Goal: Transaction & Acquisition: Purchase product/service

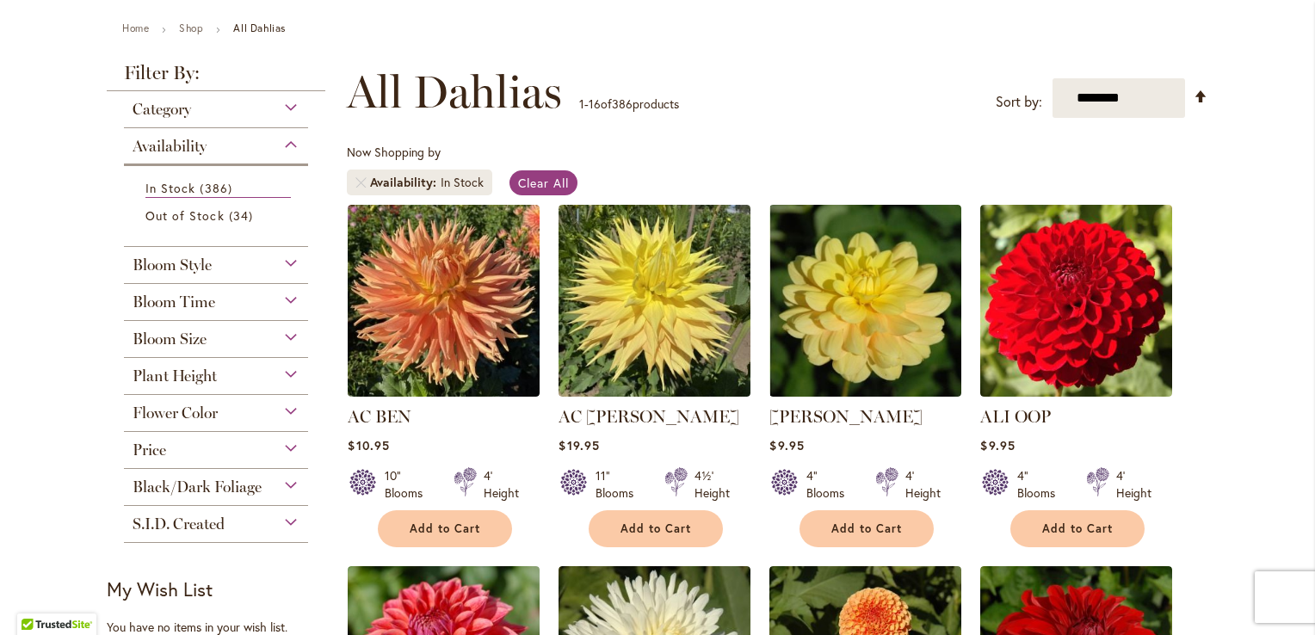
scroll to position [172, 0]
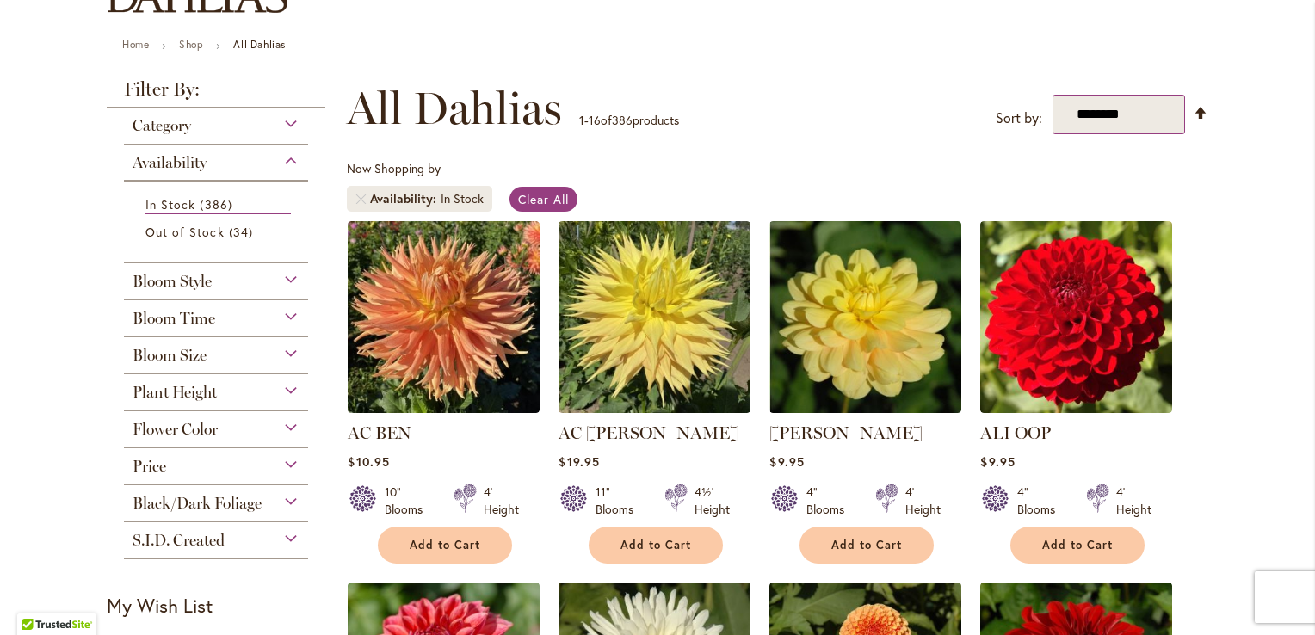
click at [1146, 112] on select "**********" at bounding box center [1119, 115] width 133 height 40
select select "*****"
click at [1053, 95] on select "**********" at bounding box center [1119, 115] width 133 height 40
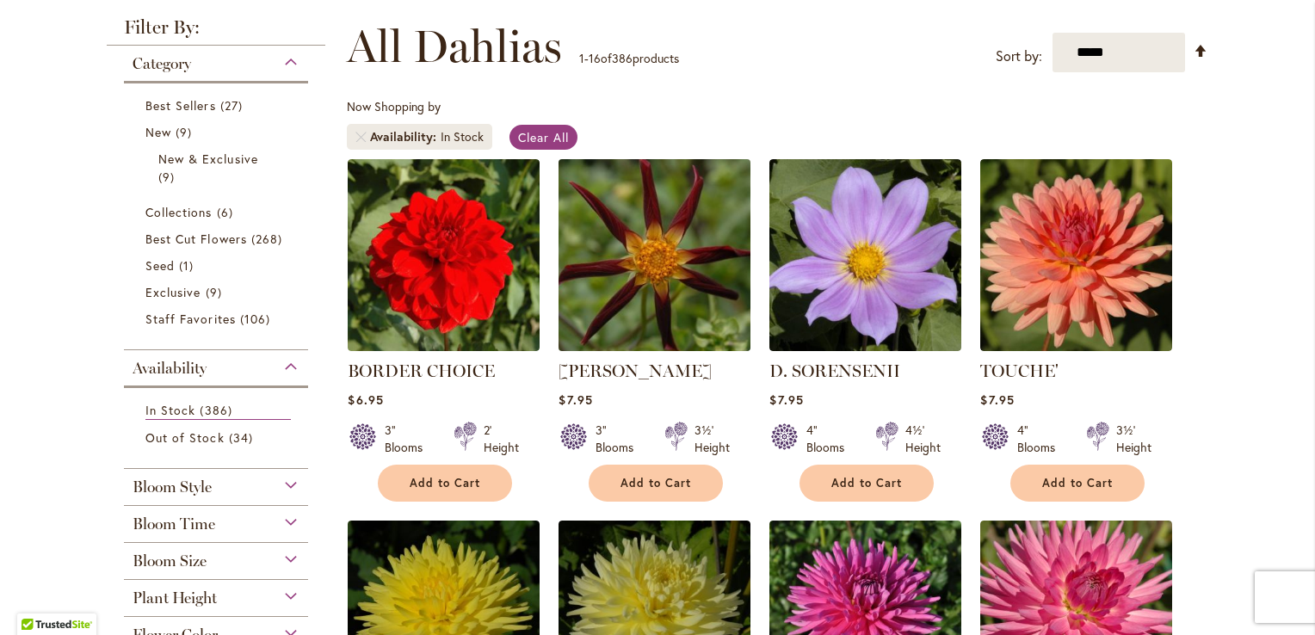
scroll to position [258, 0]
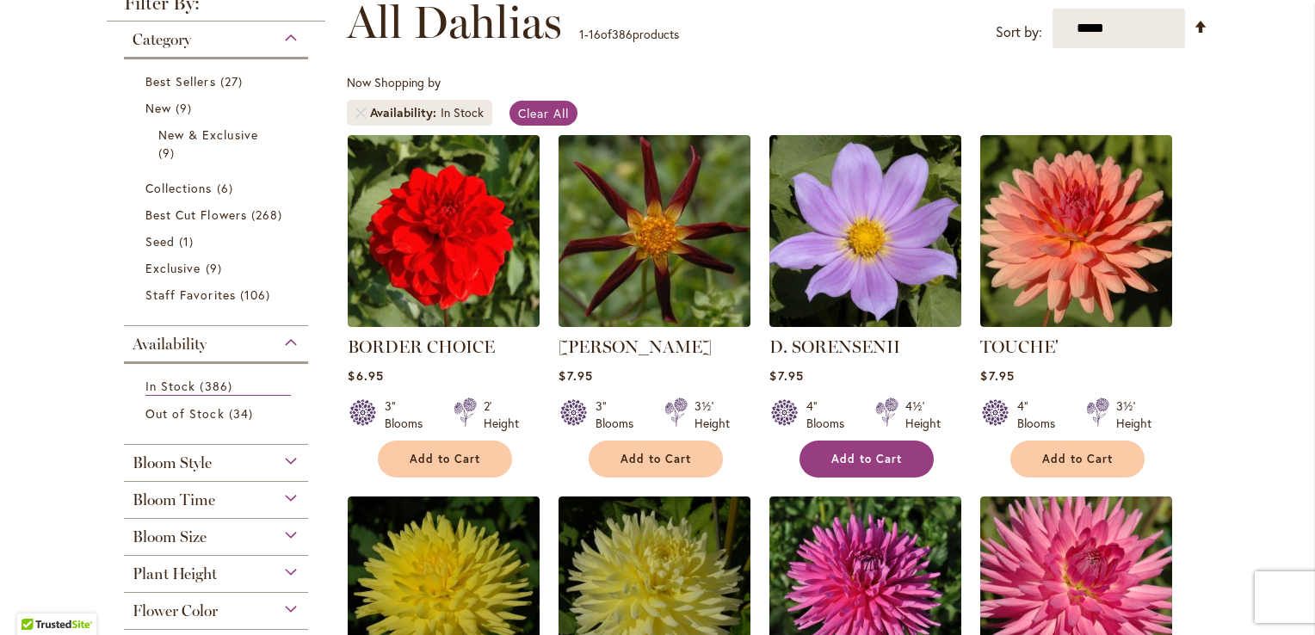
click at [850, 452] on span "Add to Cart" at bounding box center [866, 459] width 71 height 15
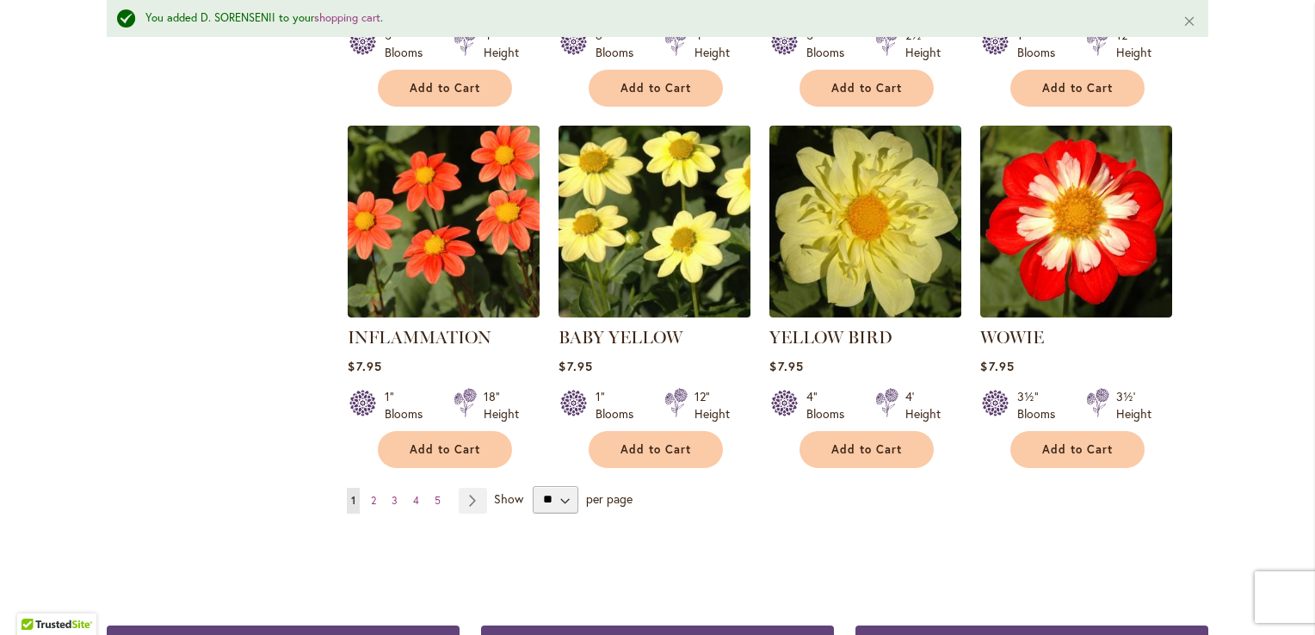
scroll to position [1508, 0]
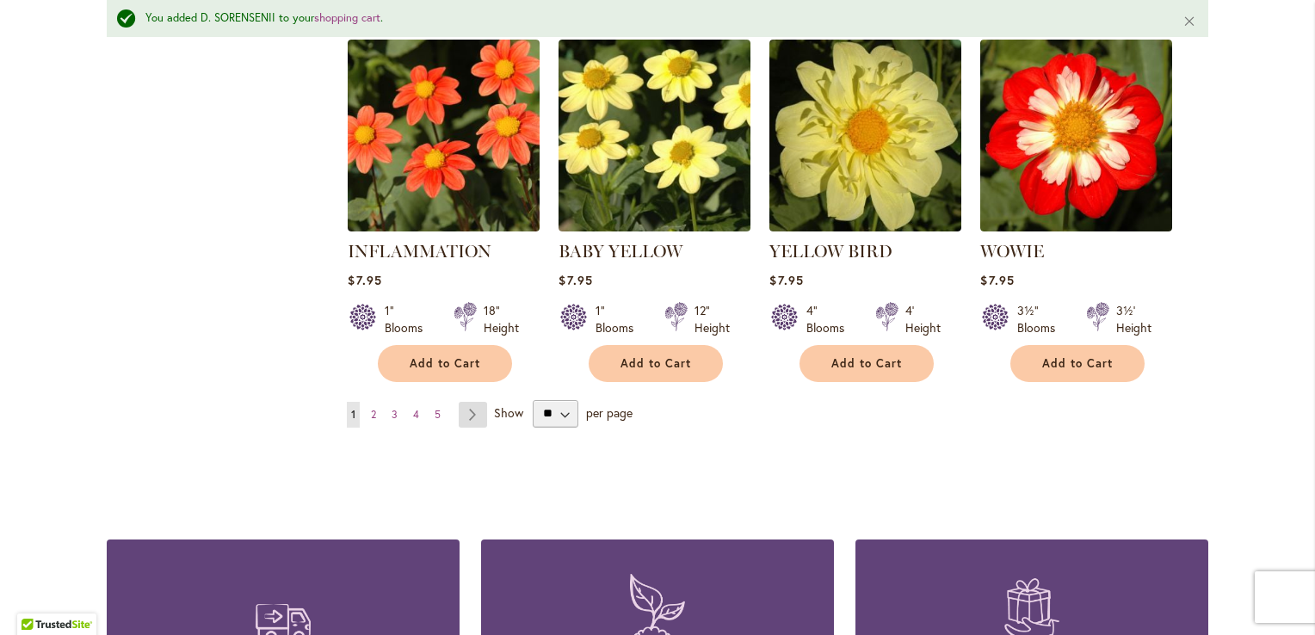
click at [466, 402] on link "Page Next" at bounding box center [473, 415] width 28 height 26
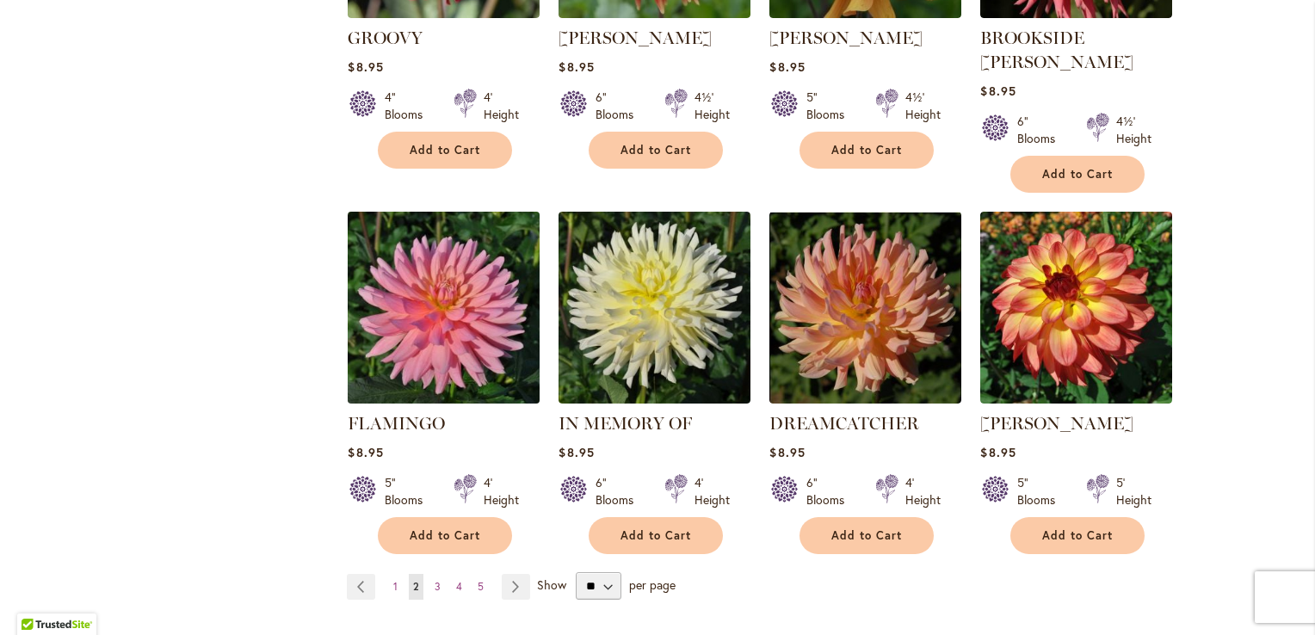
scroll to position [1291, 0]
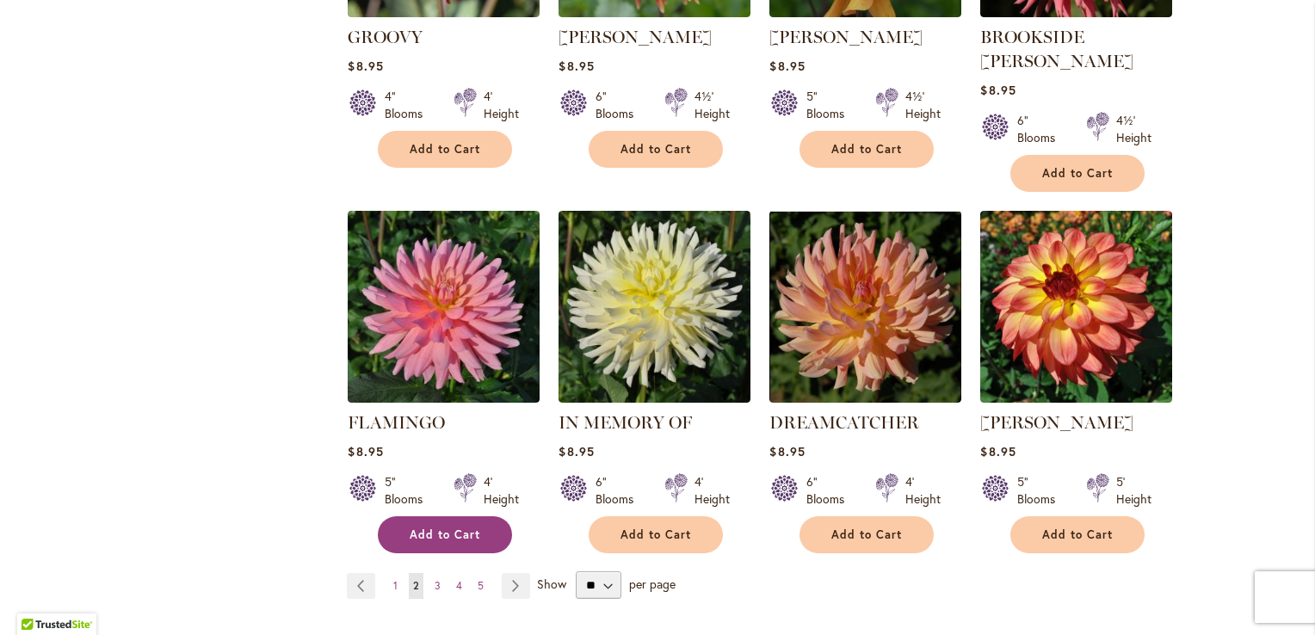
click at [423, 528] on span "Add to Cart" at bounding box center [445, 535] width 71 height 15
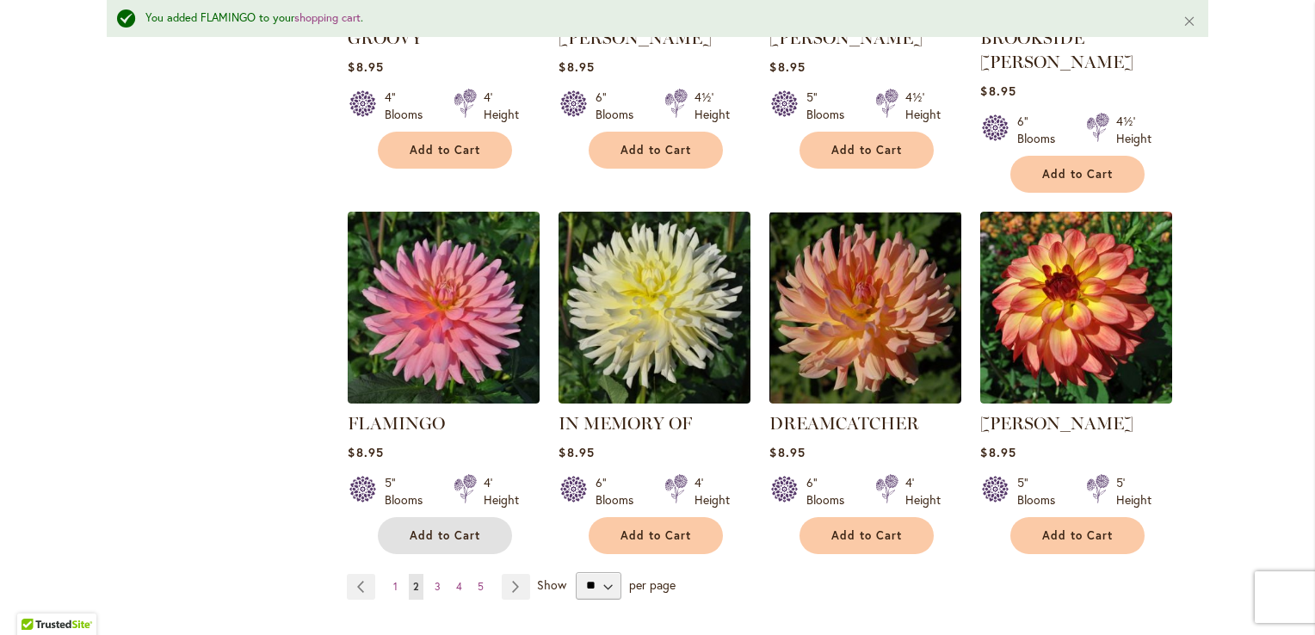
scroll to position [1422, 0]
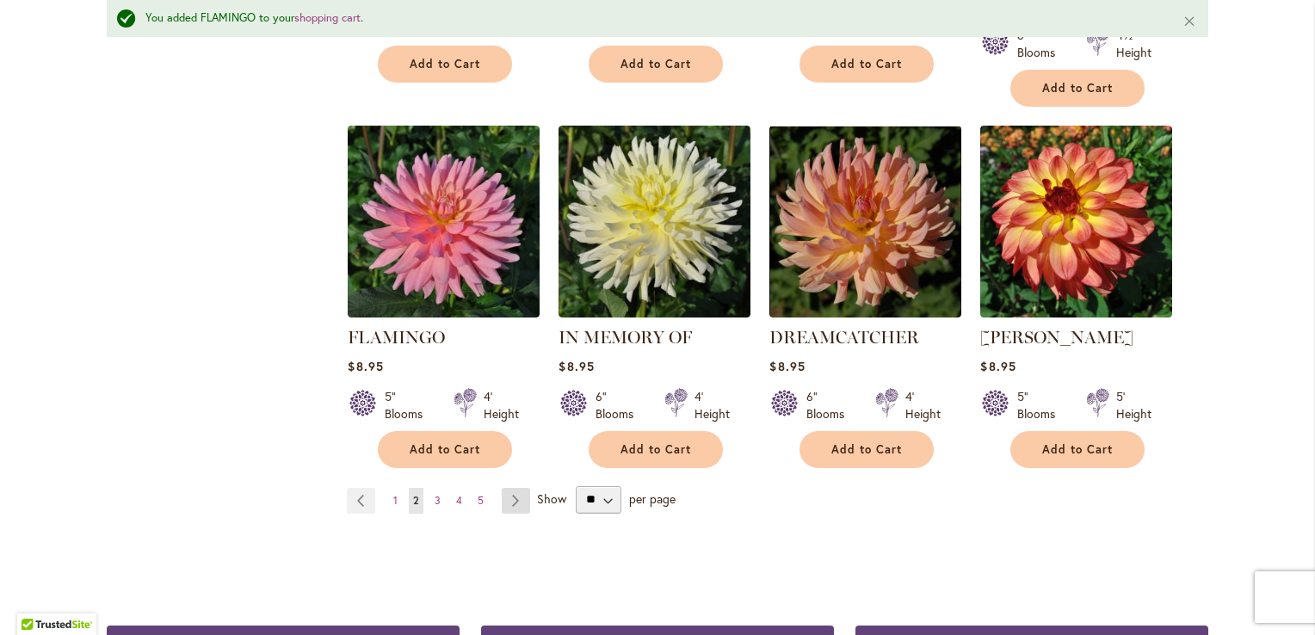
click at [507, 488] on link "Page Next" at bounding box center [516, 501] width 28 height 26
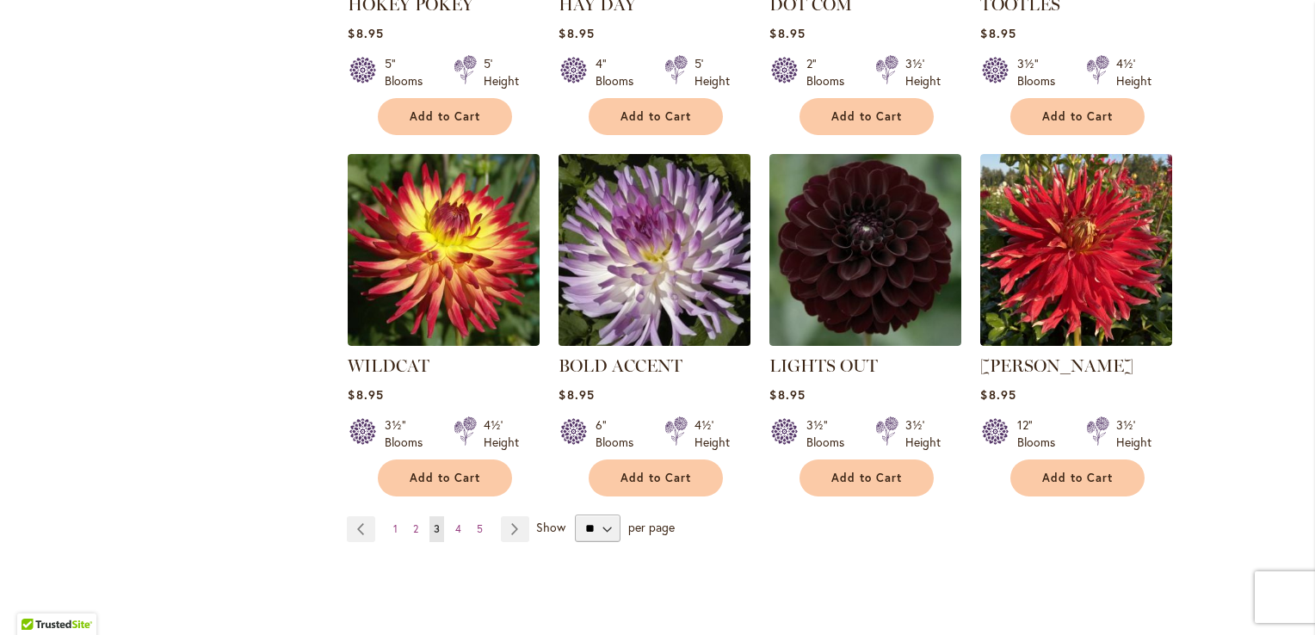
scroll to position [1377, 0]
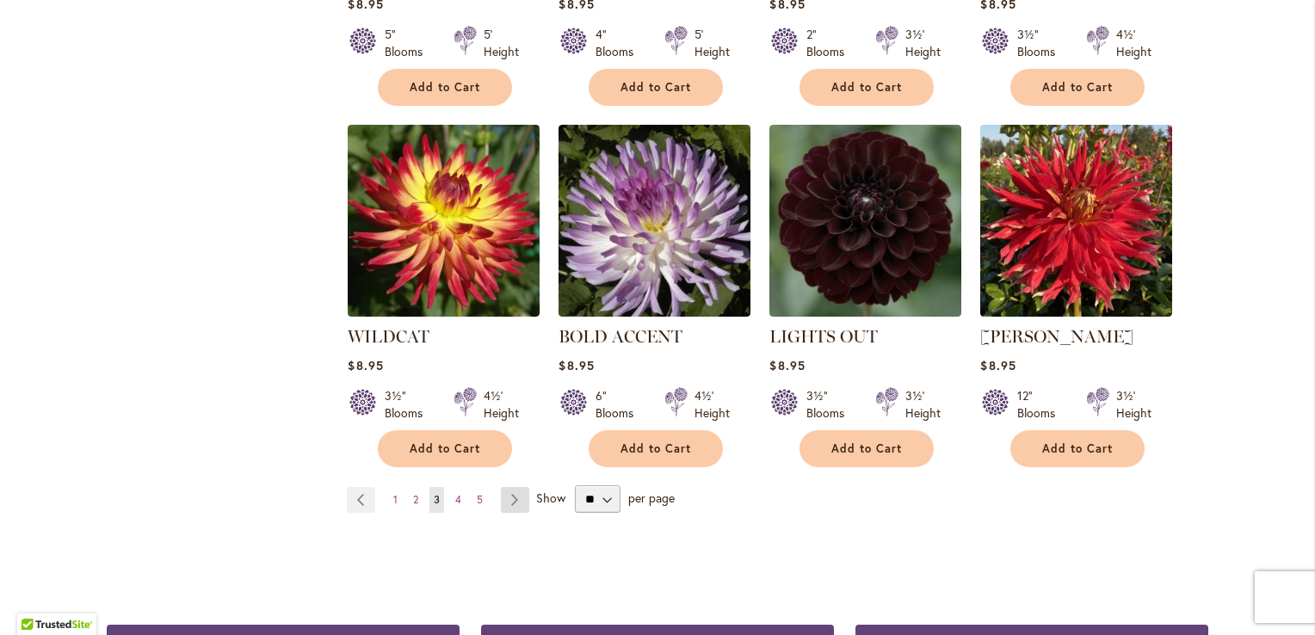
click at [509, 487] on link "Page Next" at bounding box center [515, 500] width 28 height 26
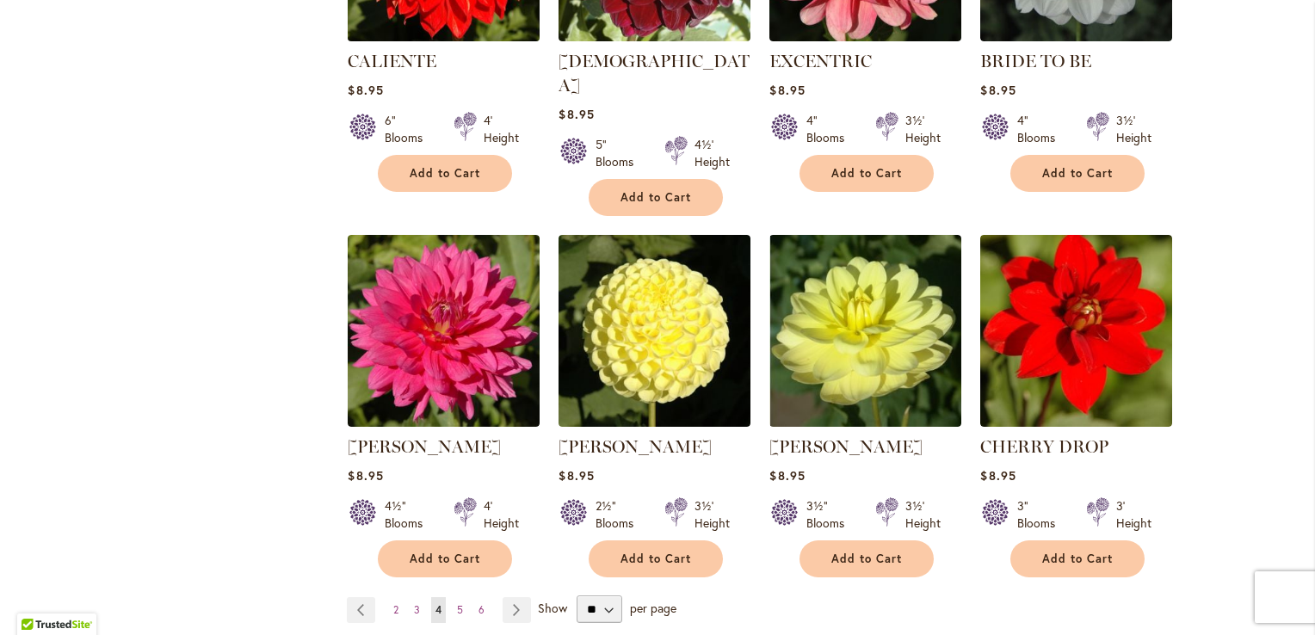
scroll to position [1377, 0]
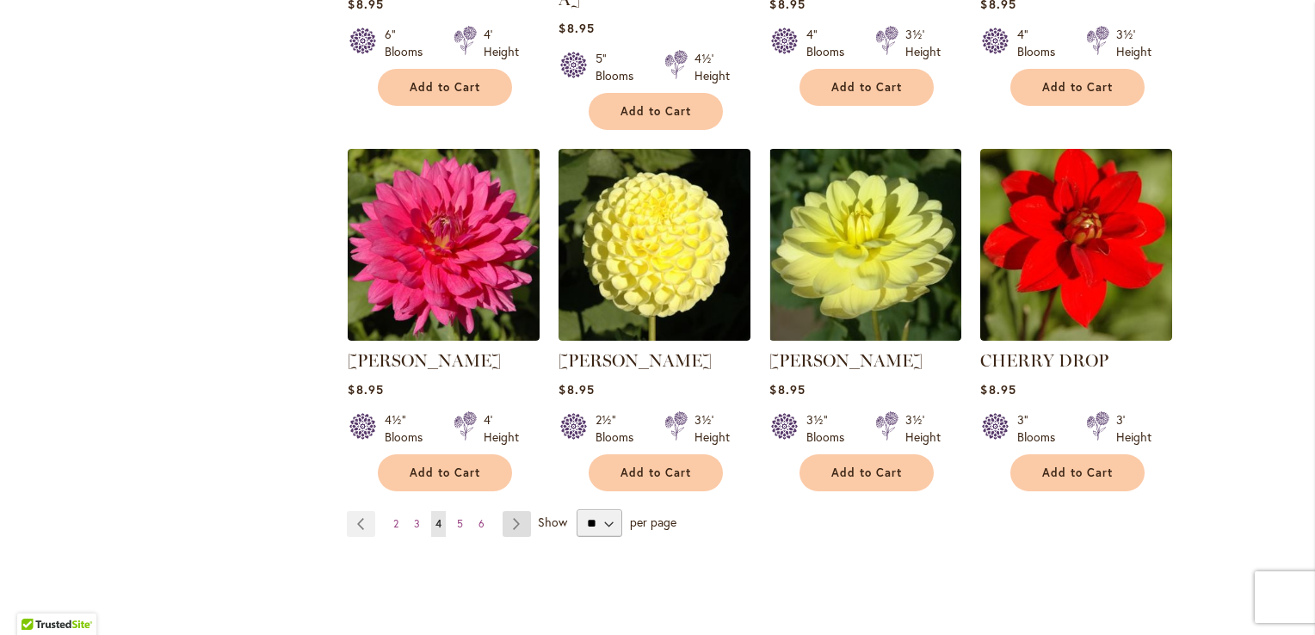
click at [511, 511] on link "Page Next" at bounding box center [517, 524] width 28 height 26
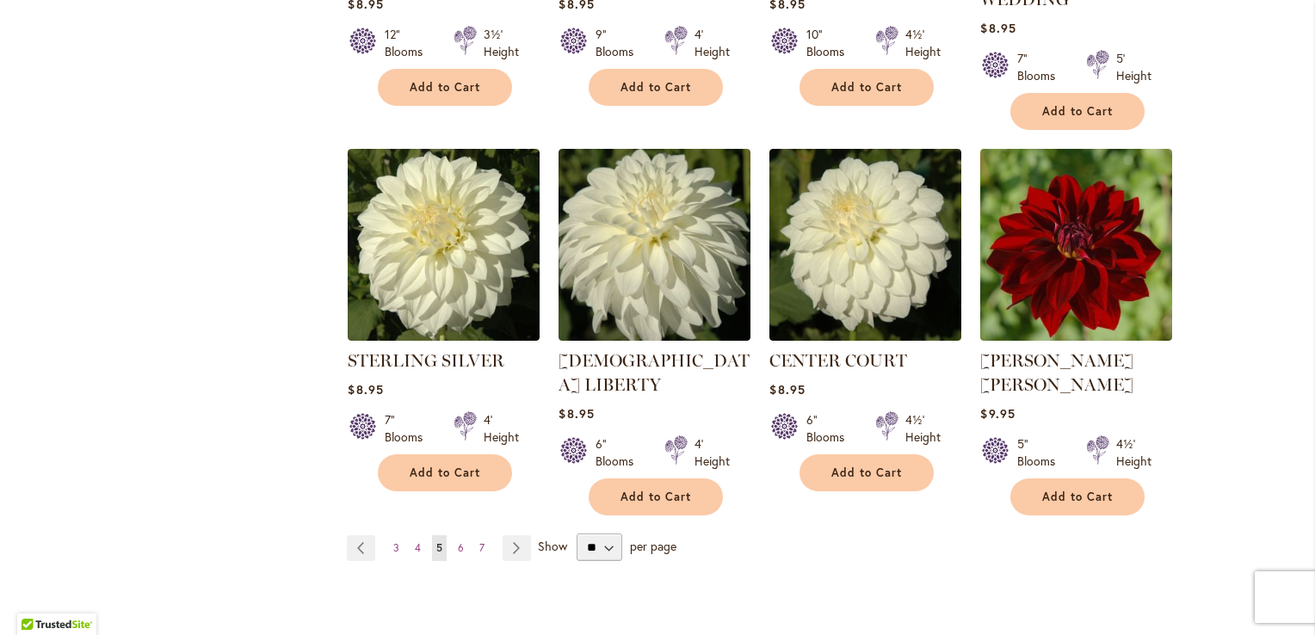
scroll to position [1463, 0]
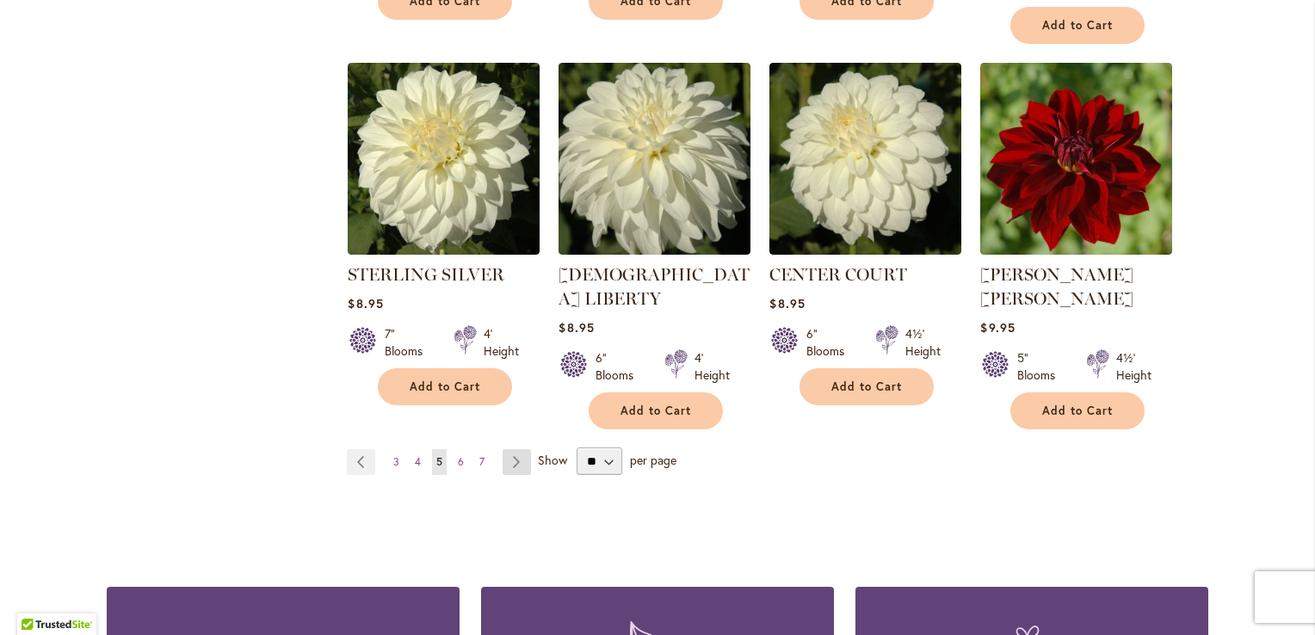
click at [509, 449] on link "Page Next" at bounding box center [517, 462] width 28 height 26
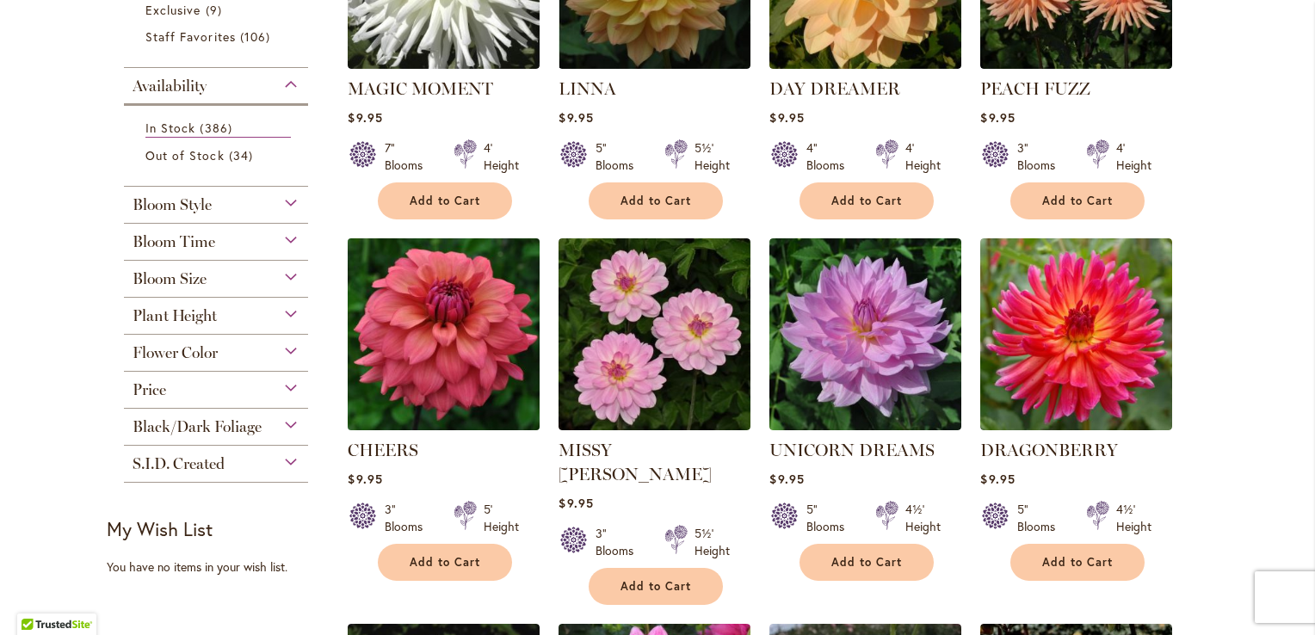
scroll to position [602, 0]
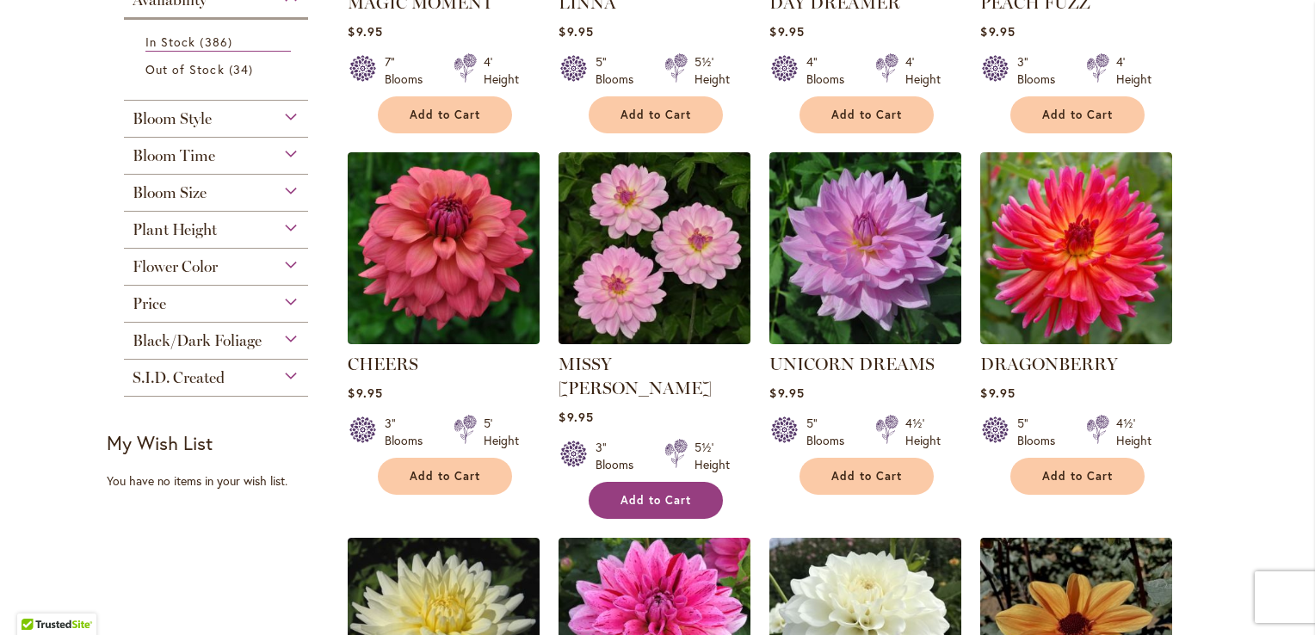
click at [630, 493] on span "Add to Cart" at bounding box center [656, 500] width 71 height 15
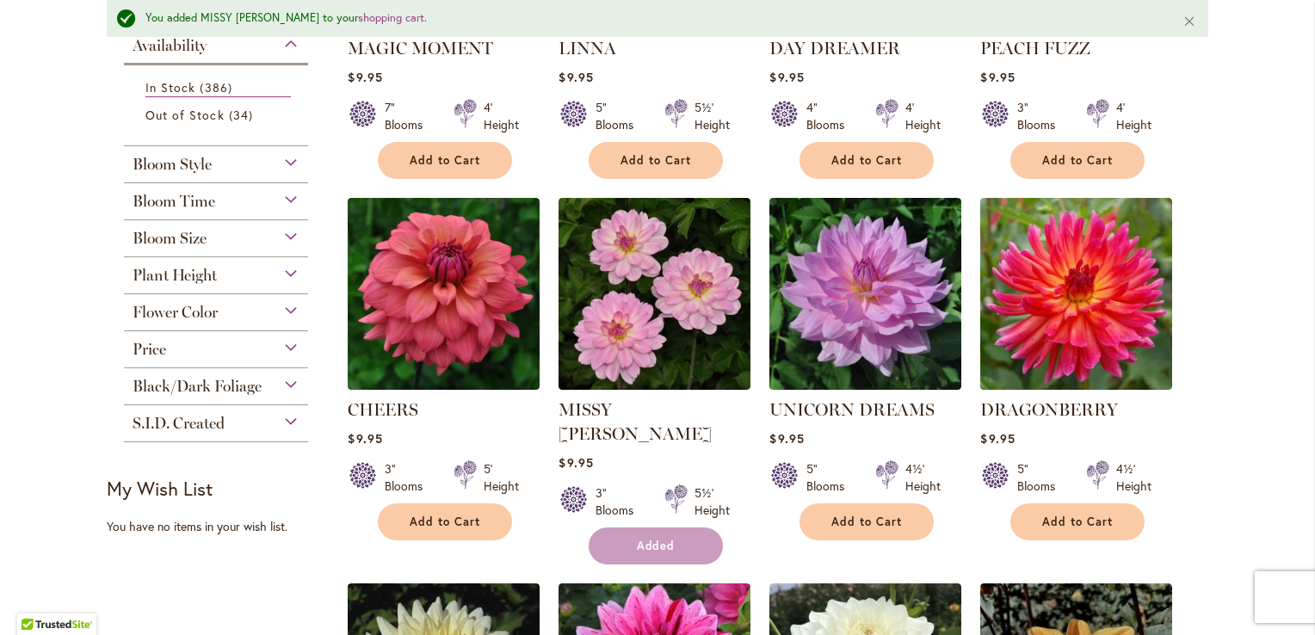
scroll to position [647, 0]
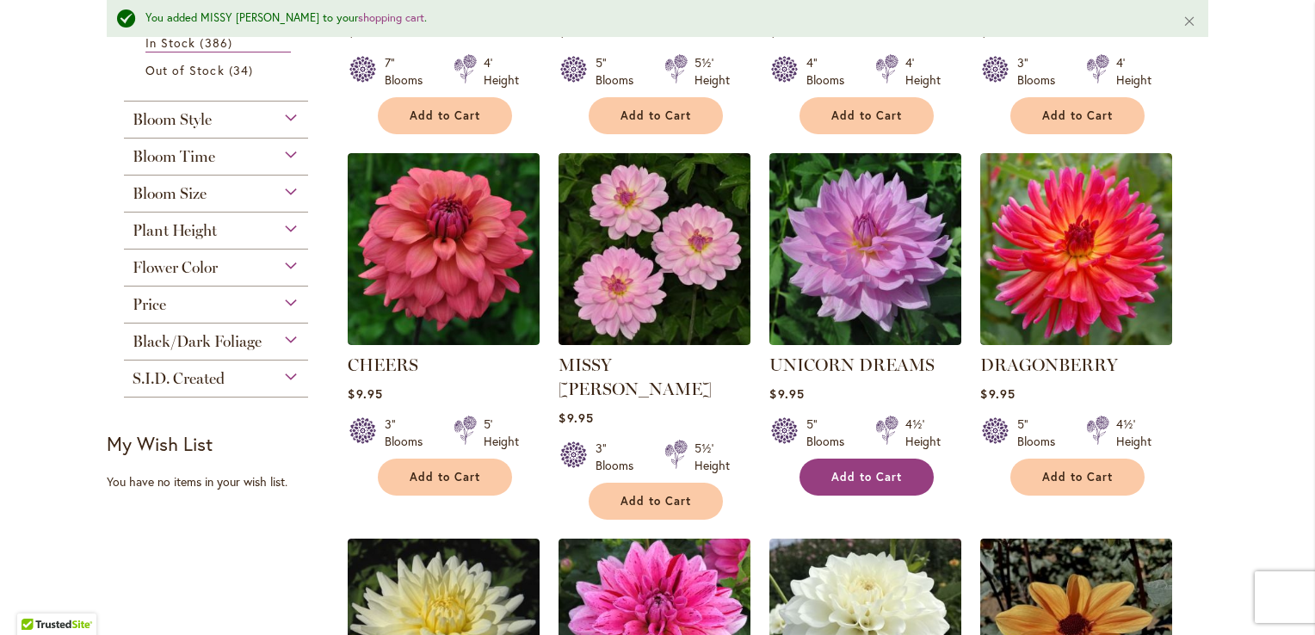
click at [852, 470] on span "Add to Cart" at bounding box center [866, 477] width 71 height 15
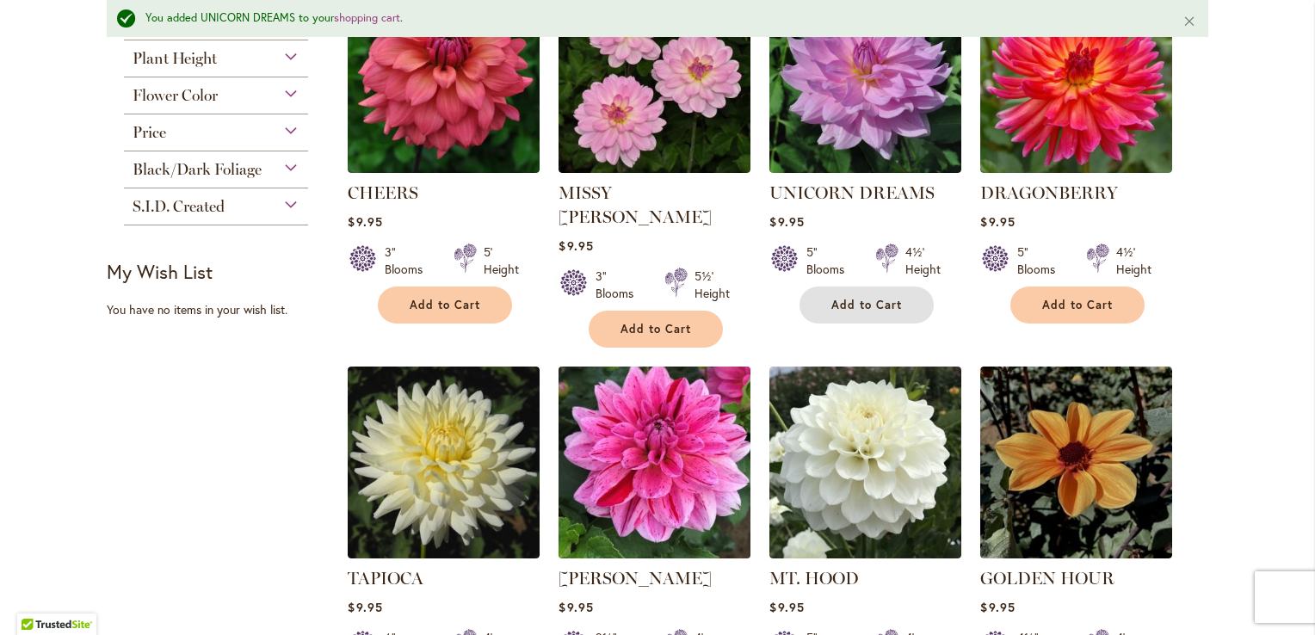
scroll to position [905, 0]
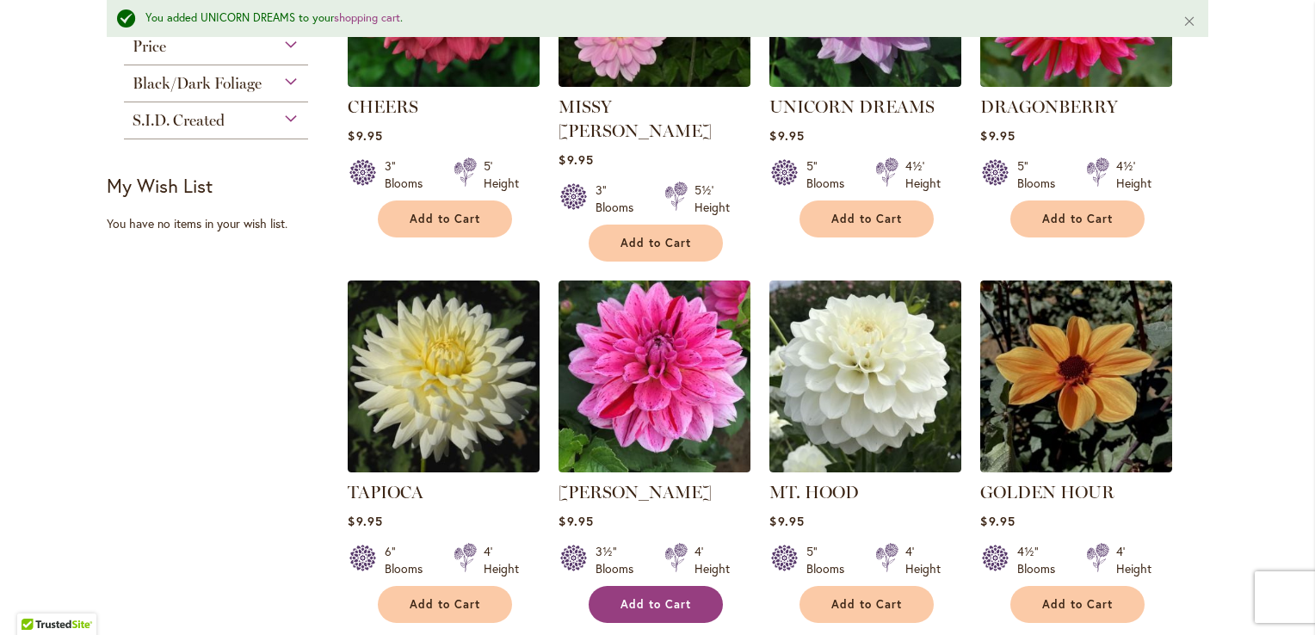
click at [634, 597] on span "Add to Cart" at bounding box center [656, 604] width 71 height 15
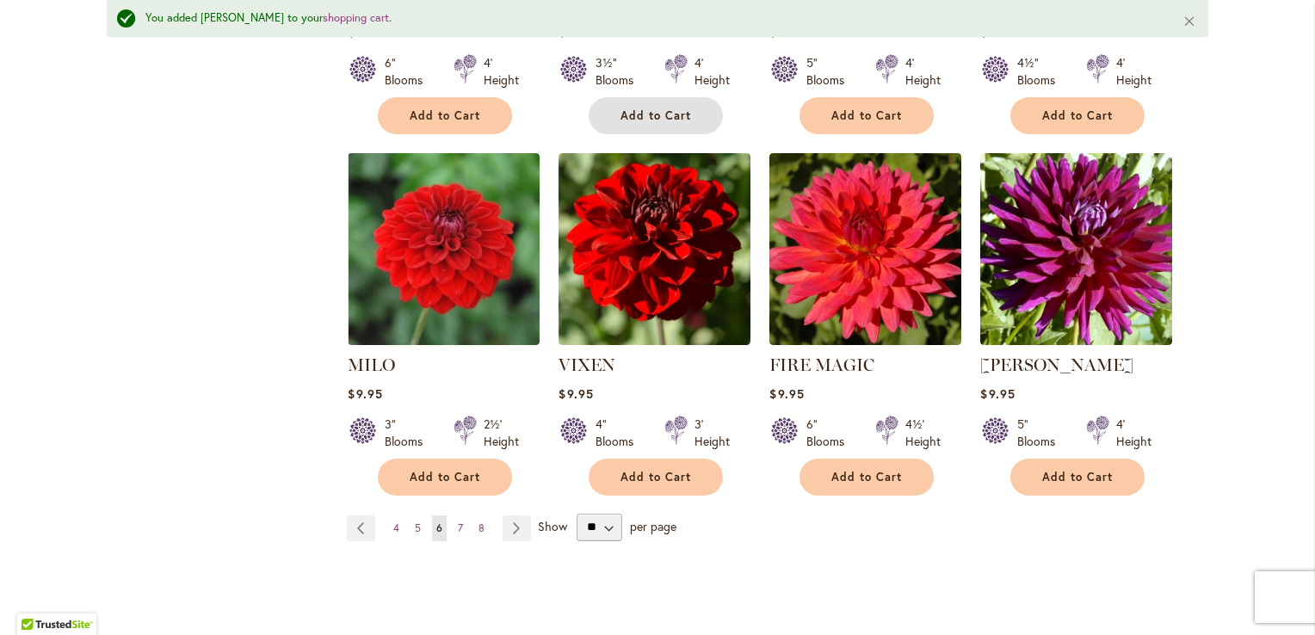
scroll to position [1422, 0]
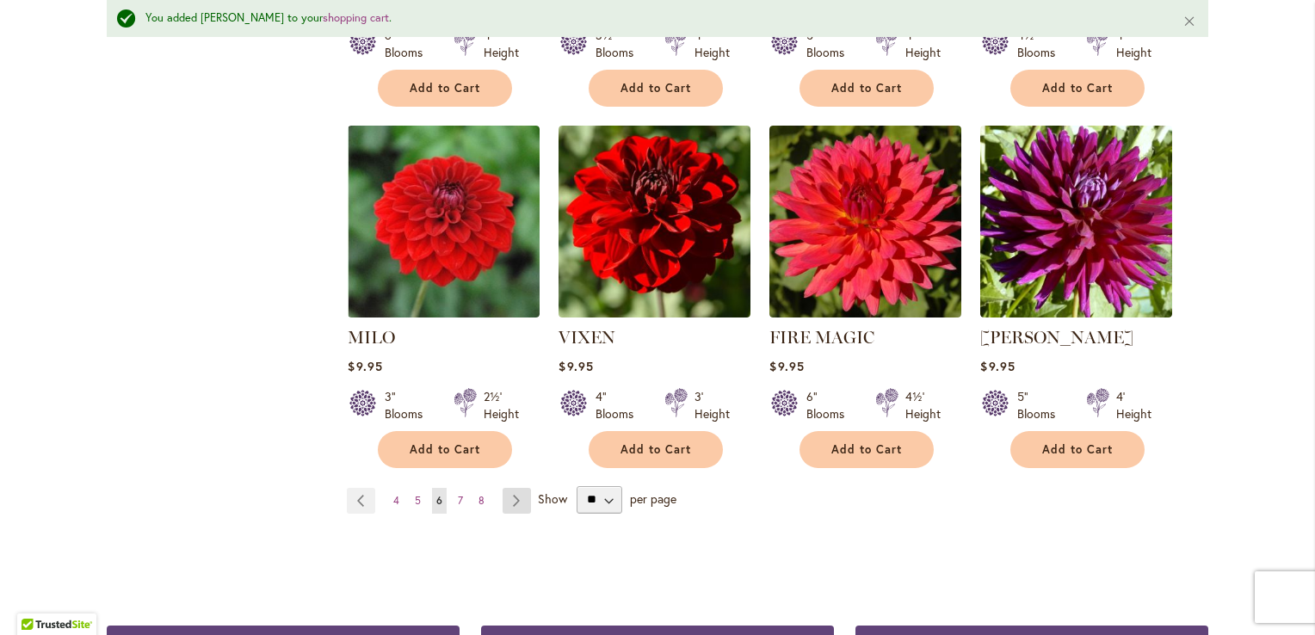
click at [509, 488] on link "Page Next" at bounding box center [517, 501] width 28 height 26
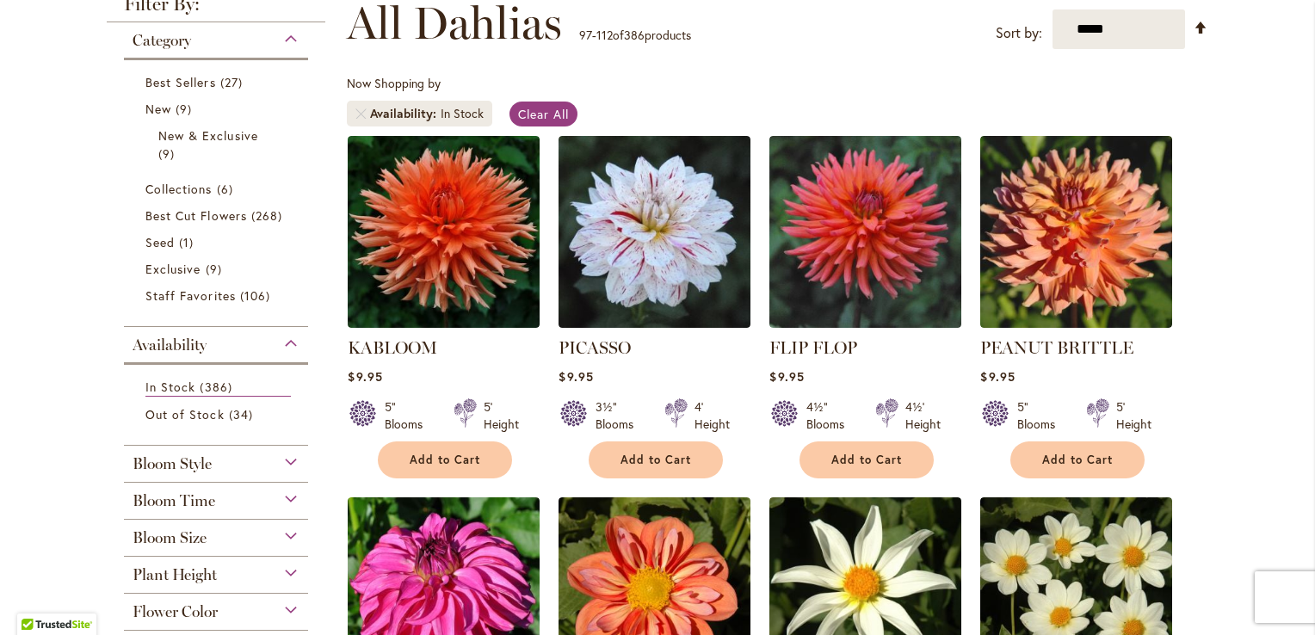
scroll to position [258, 0]
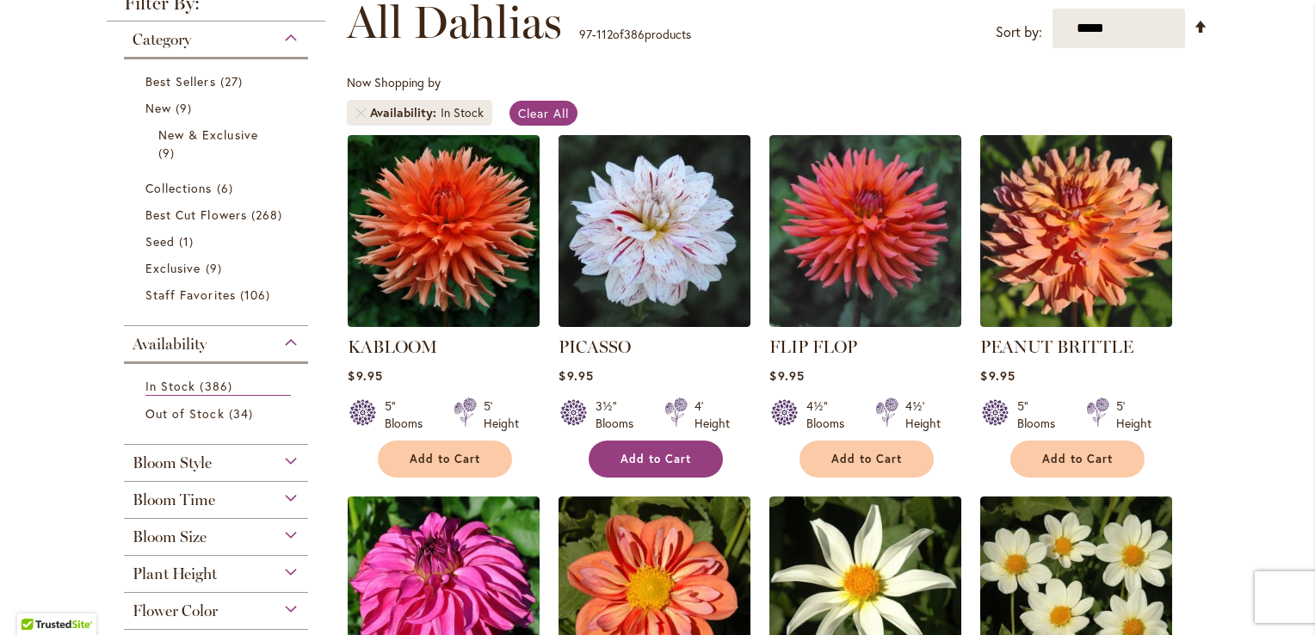
click at [644, 465] on button "Add to Cart" at bounding box center [656, 459] width 134 height 37
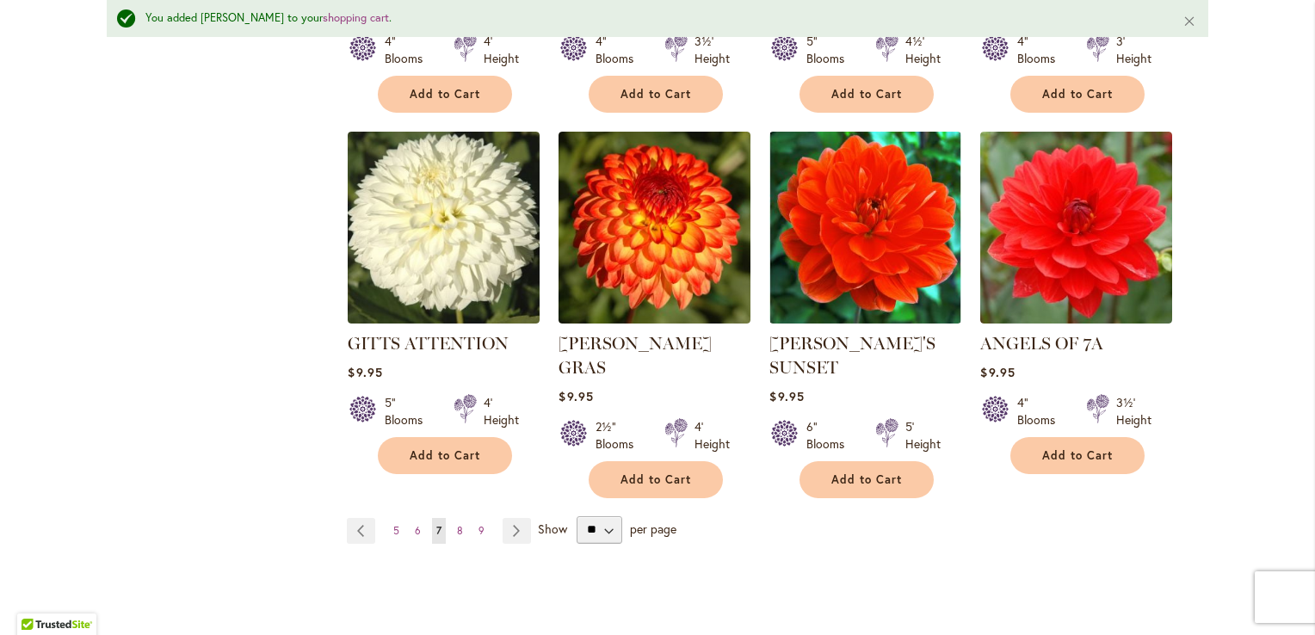
scroll to position [1422, 0]
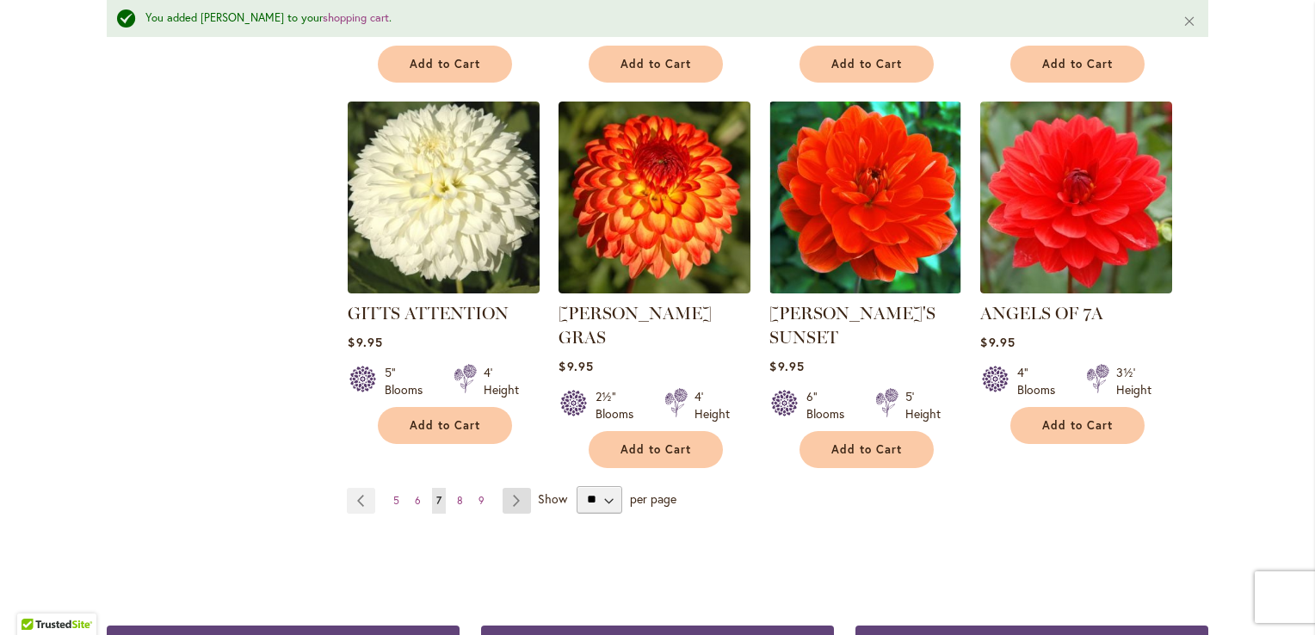
click at [506, 494] on link "Page Next" at bounding box center [517, 501] width 28 height 26
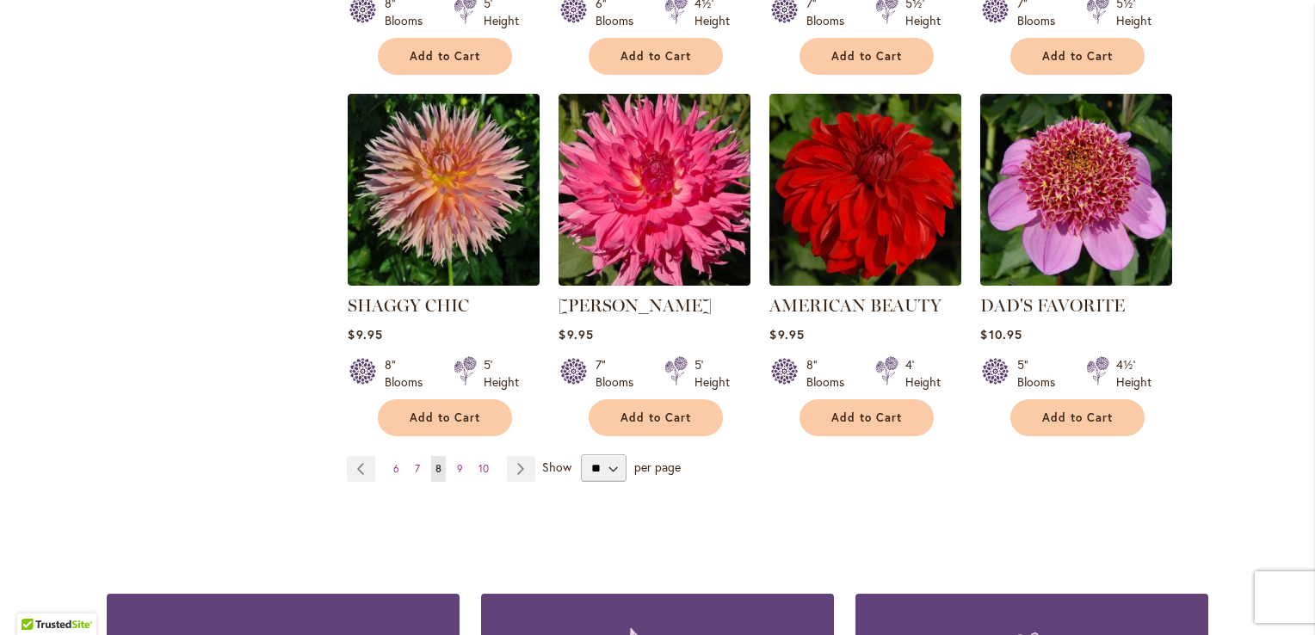
scroll to position [1463, 0]
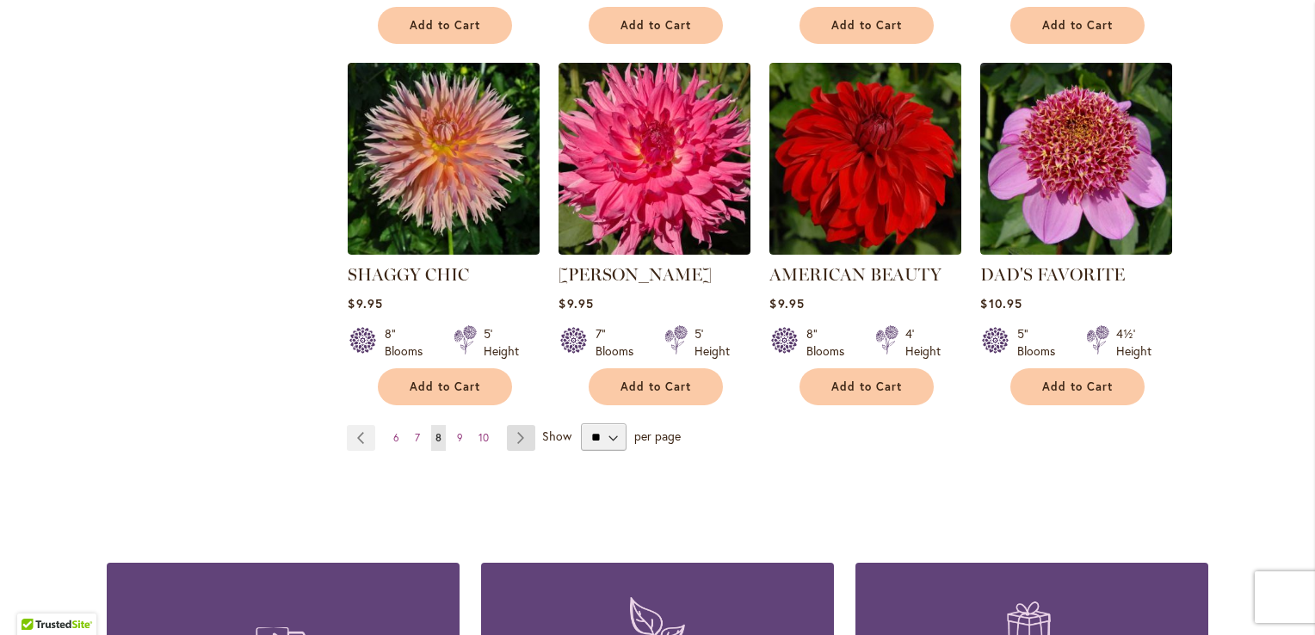
click at [511, 425] on link "Page Next" at bounding box center [521, 438] width 28 height 26
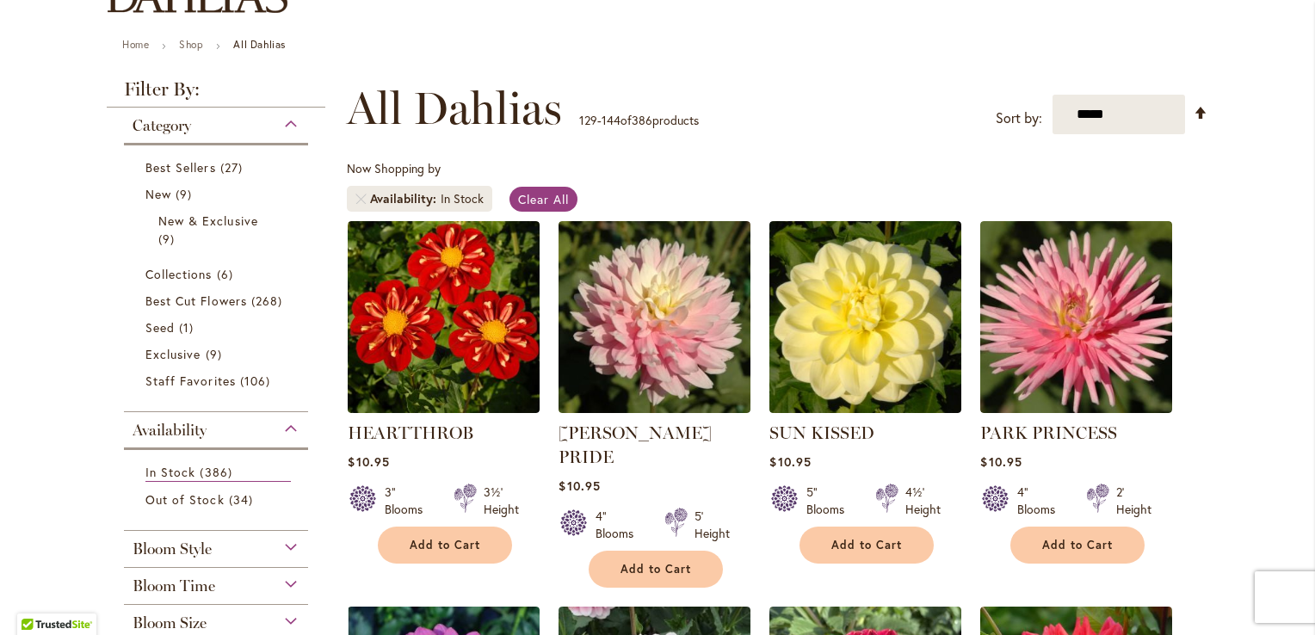
scroll to position [258, 0]
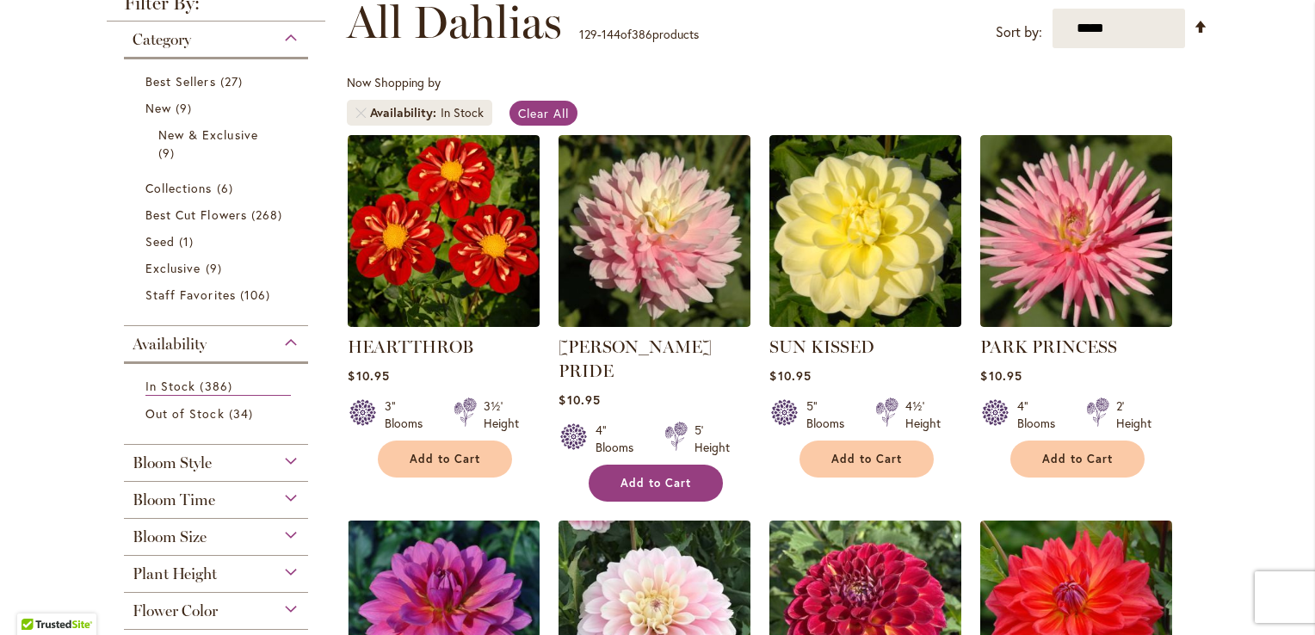
click at [637, 476] on span "Add to Cart" at bounding box center [656, 483] width 71 height 15
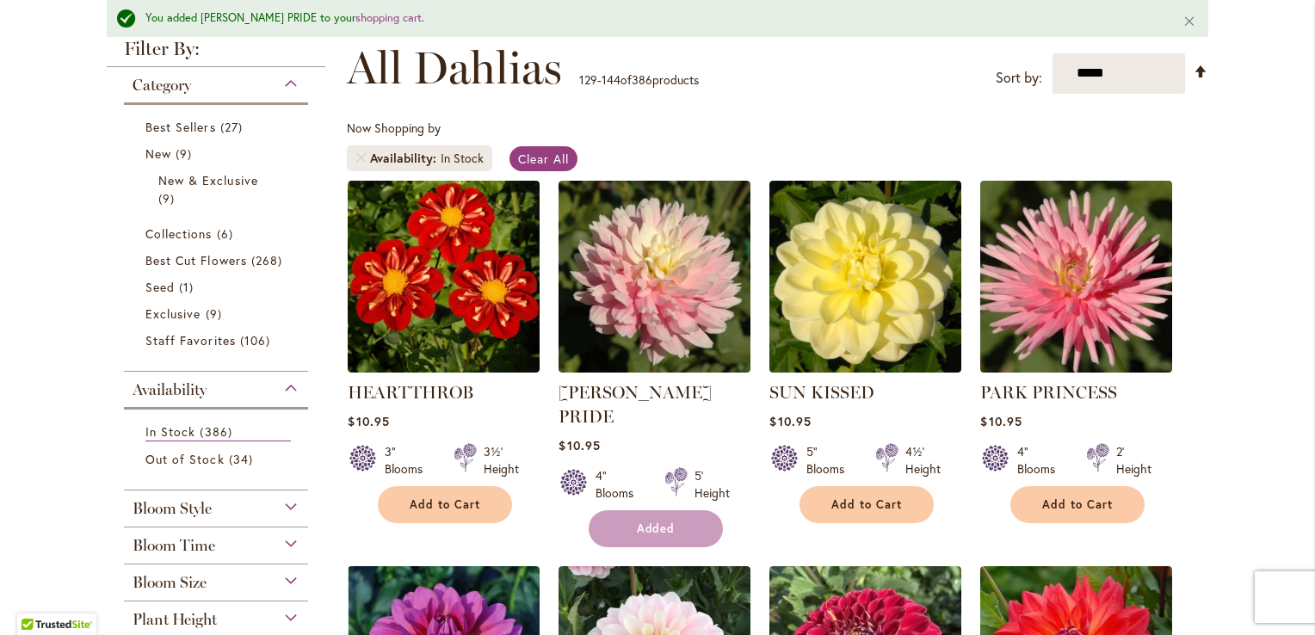
scroll to position [303, 0]
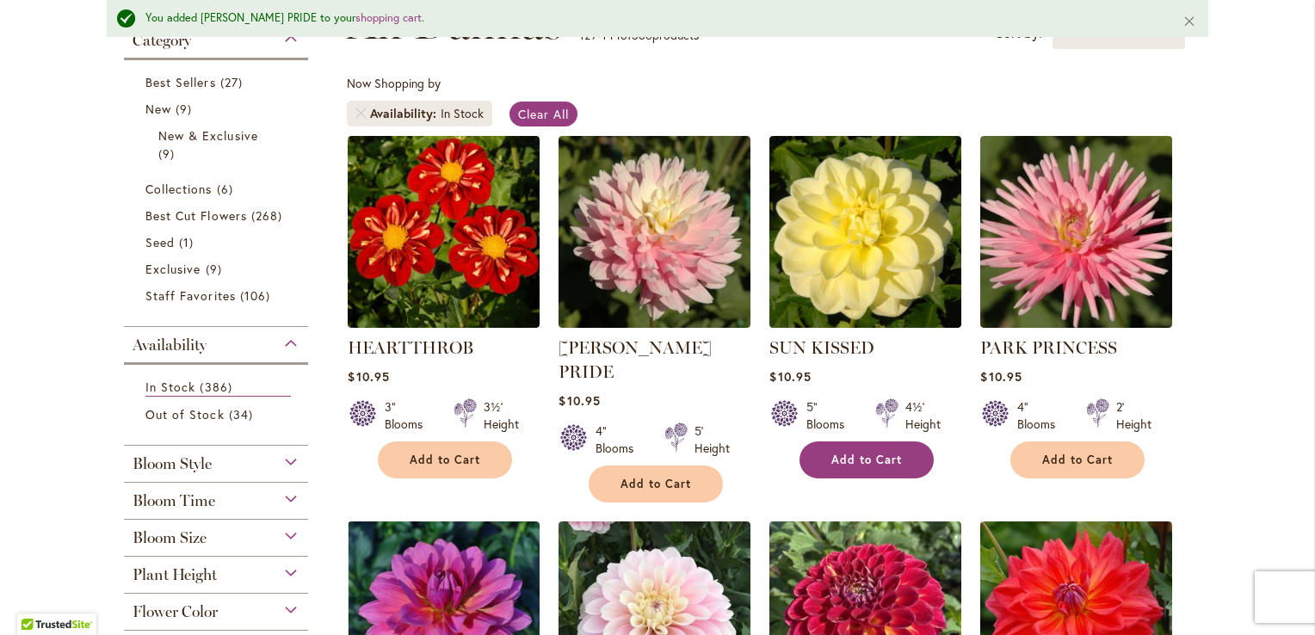
click at [870, 454] on span "Add to Cart" at bounding box center [866, 460] width 71 height 15
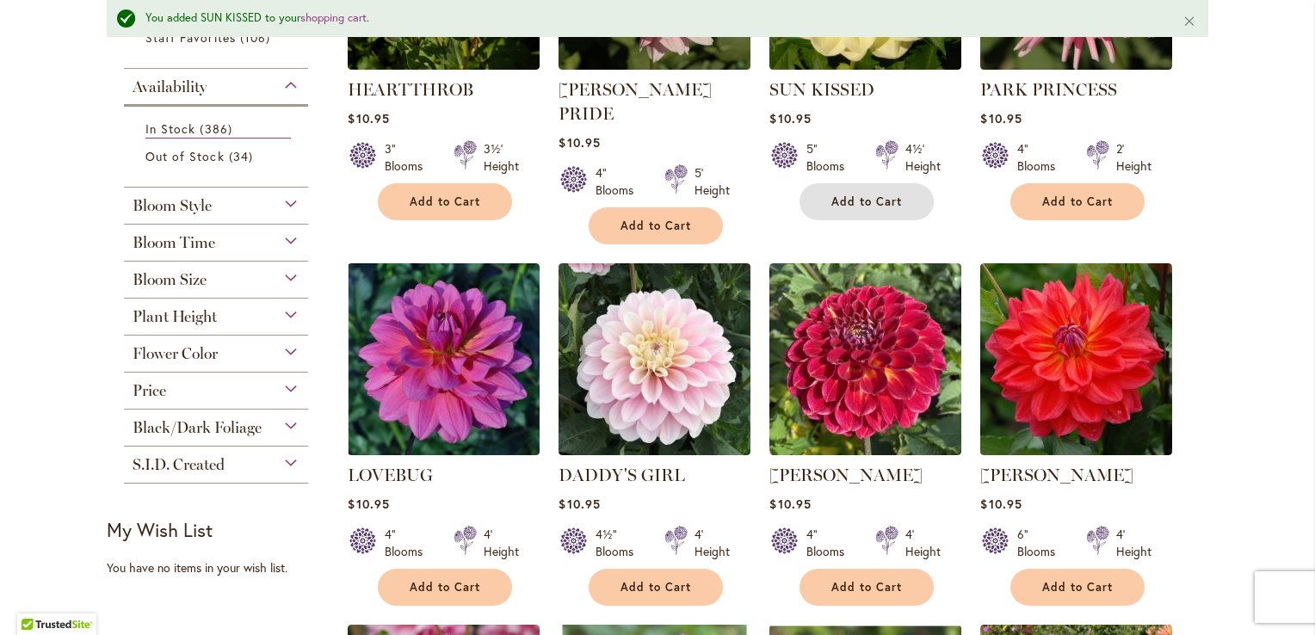
scroll to position [647, 0]
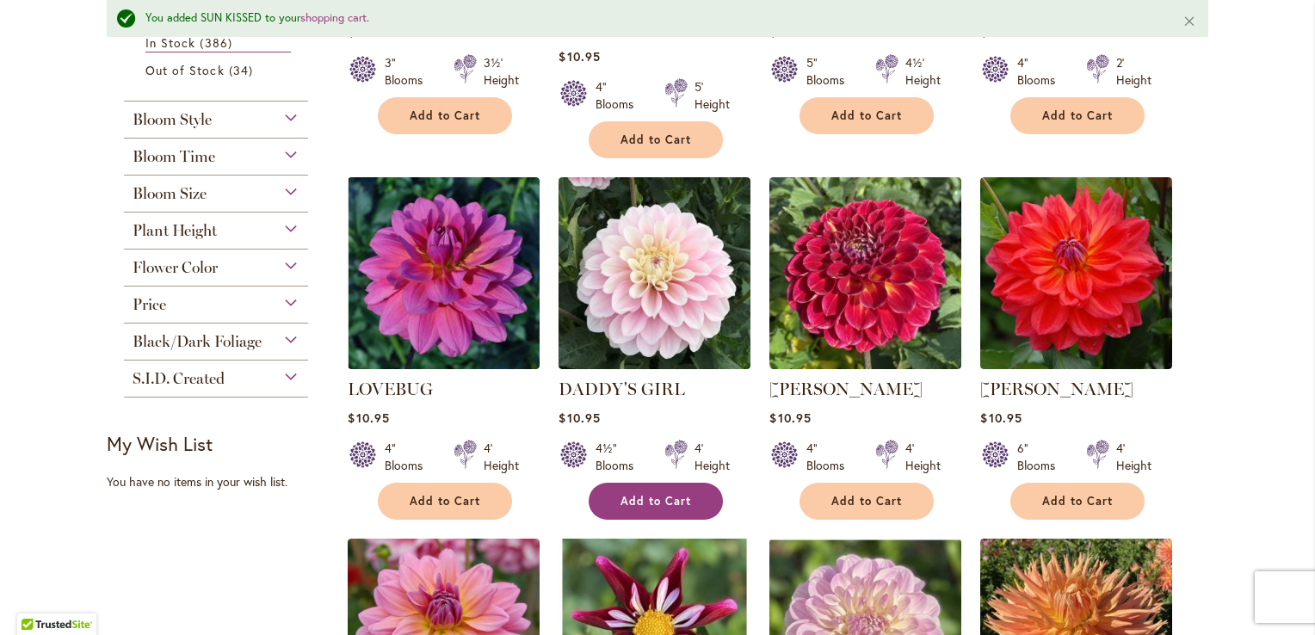
click at [644, 494] on span "Add to Cart" at bounding box center [656, 501] width 71 height 15
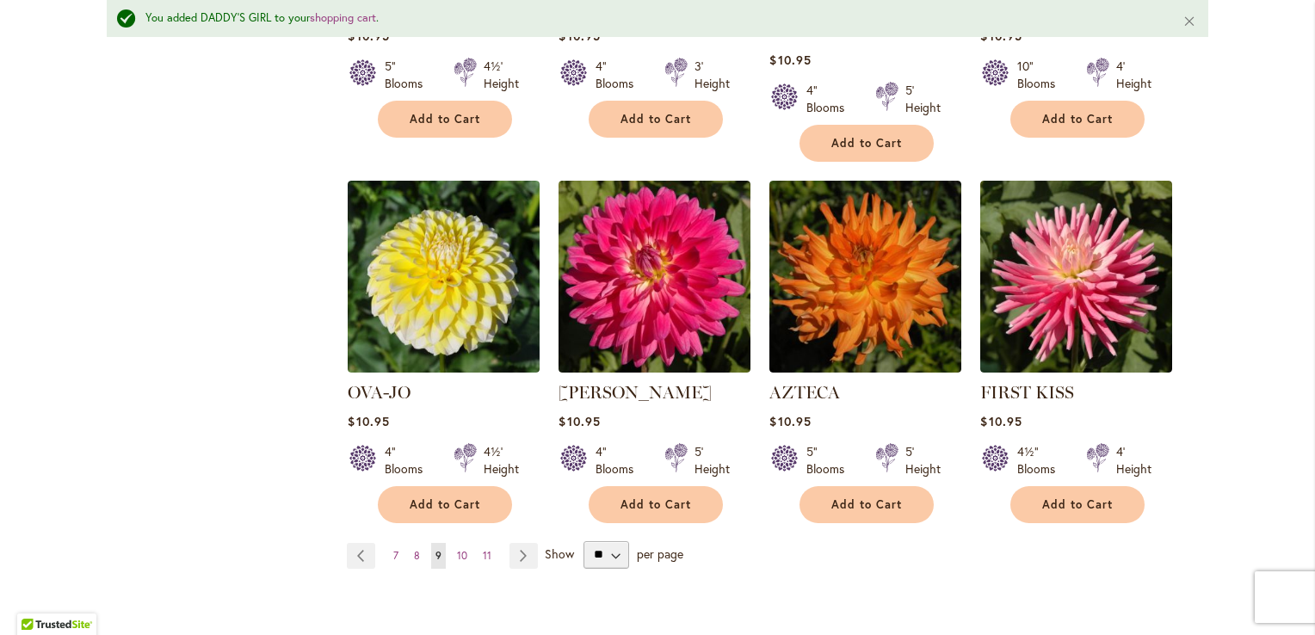
scroll to position [1422, 0]
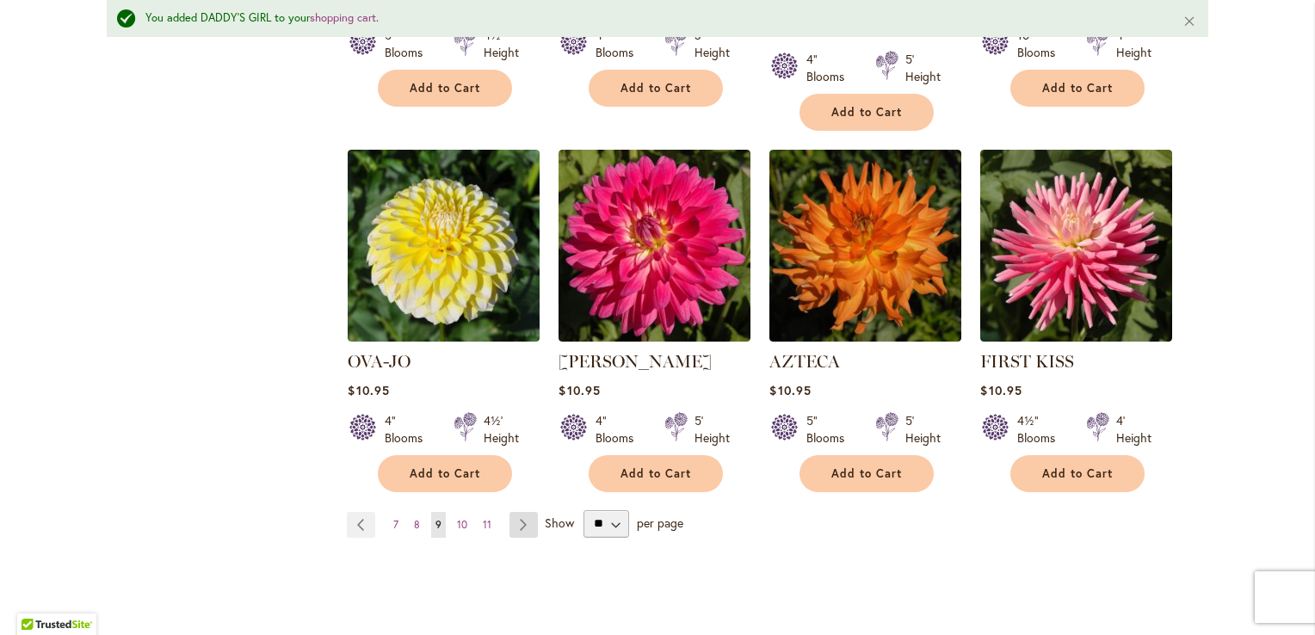
click at [515, 512] on link "Page Next" at bounding box center [523, 525] width 28 height 26
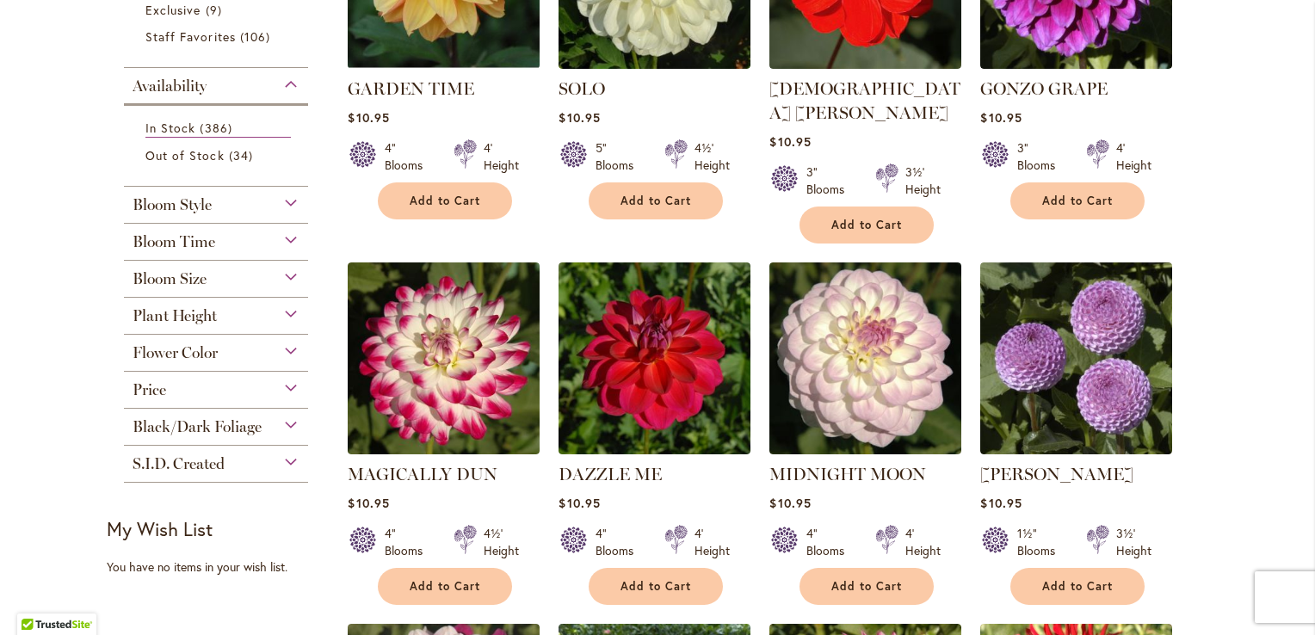
scroll to position [602, 0]
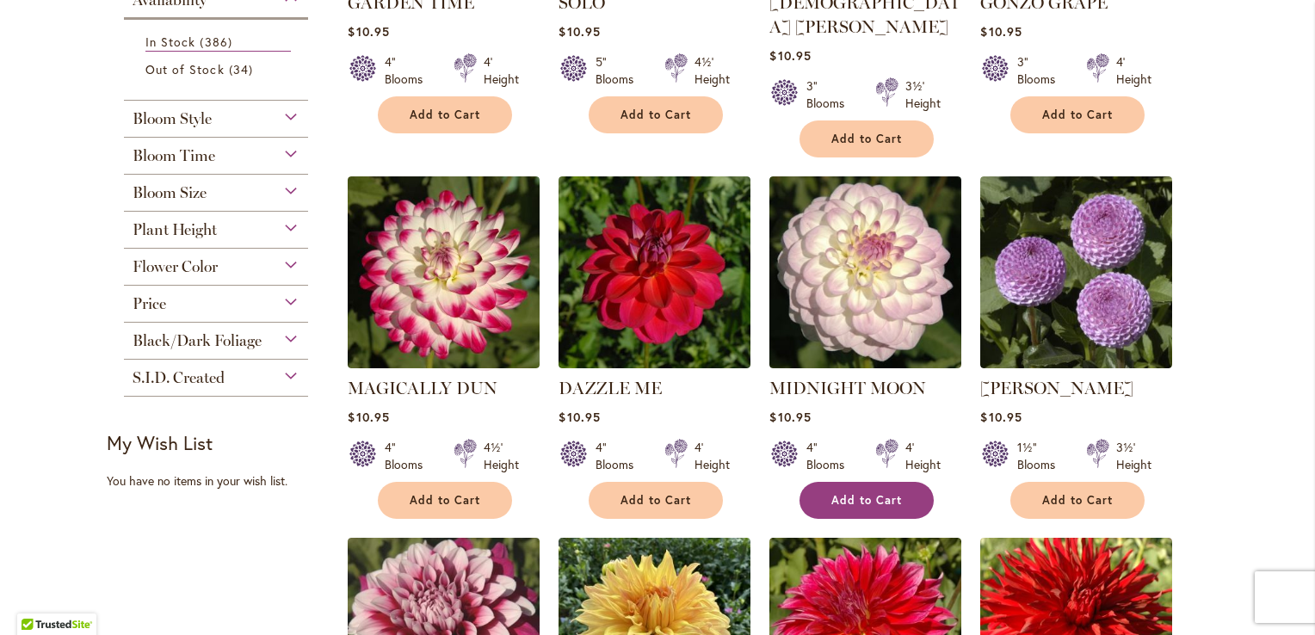
click at [848, 493] on span "Add to Cart" at bounding box center [866, 500] width 71 height 15
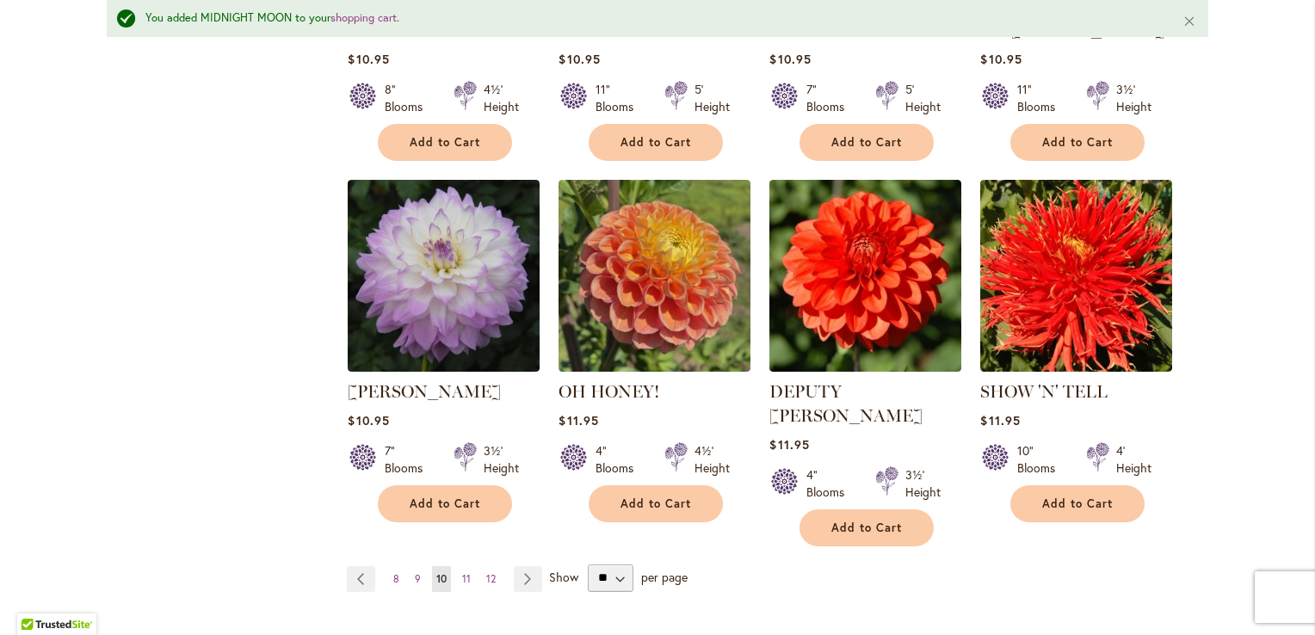
scroll to position [1422, 0]
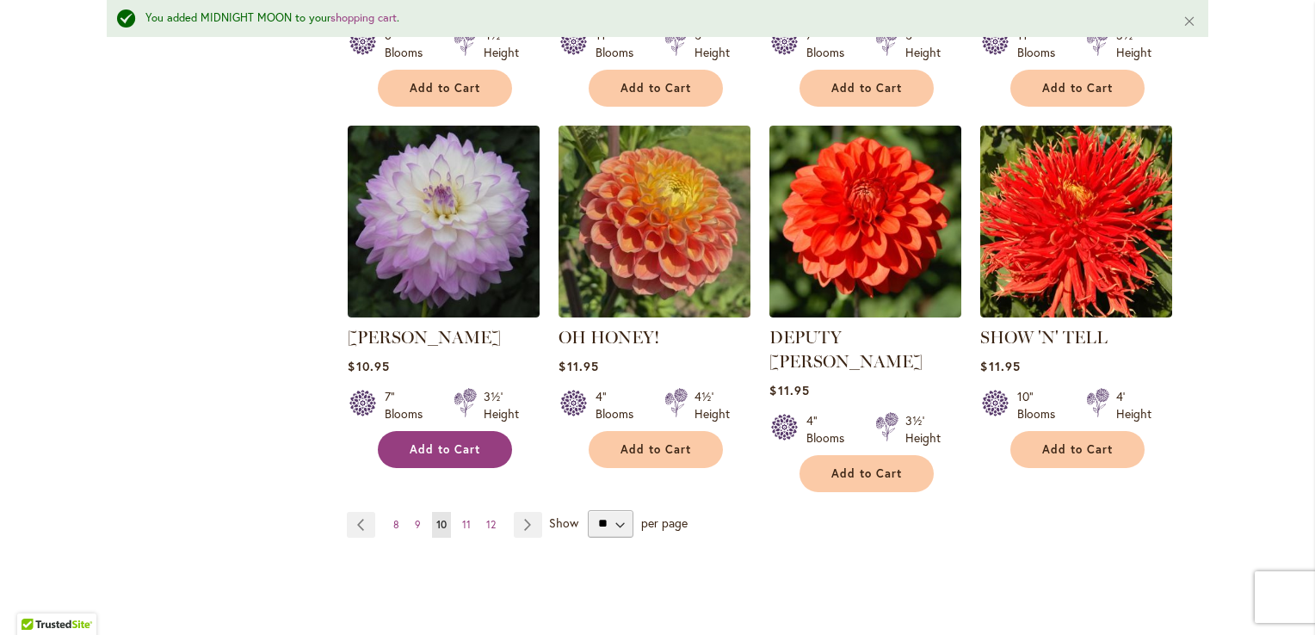
click at [436, 442] on span "Add to Cart" at bounding box center [445, 449] width 71 height 15
click at [520, 512] on link "Page Next" at bounding box center [528, 525] width 28 height 26
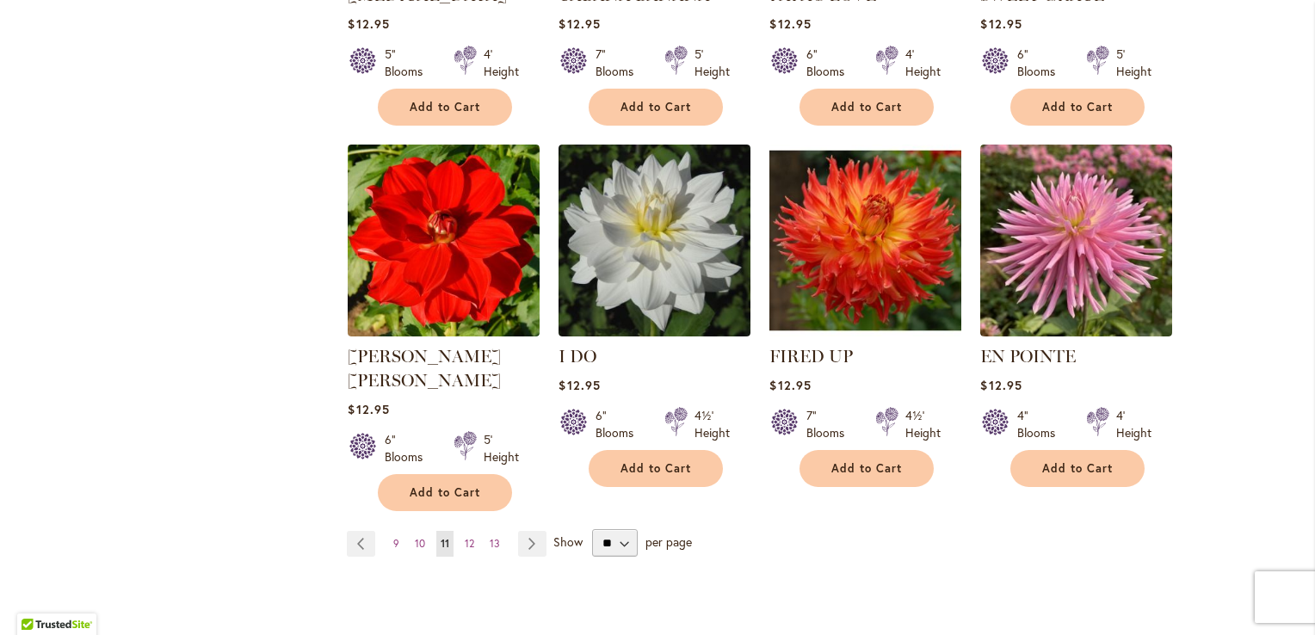
scroll to position [1385, 0]
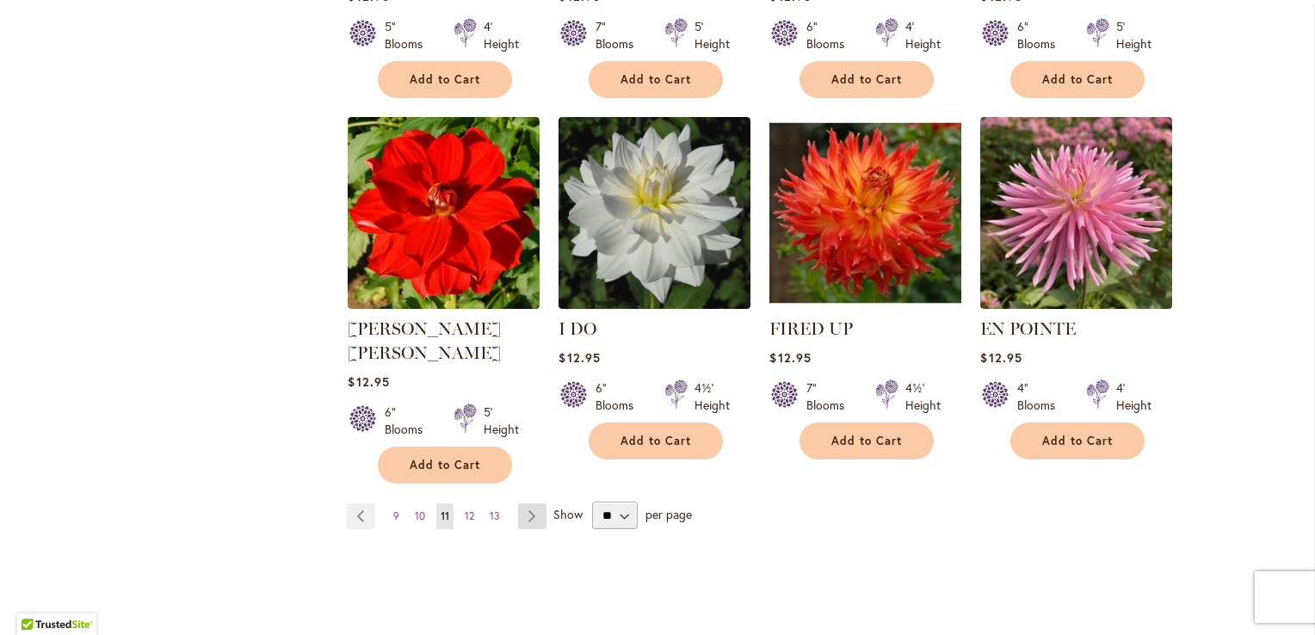
click at [527, 503] on link "Page Next" at bounding box center [532, 516] width 28 height 26
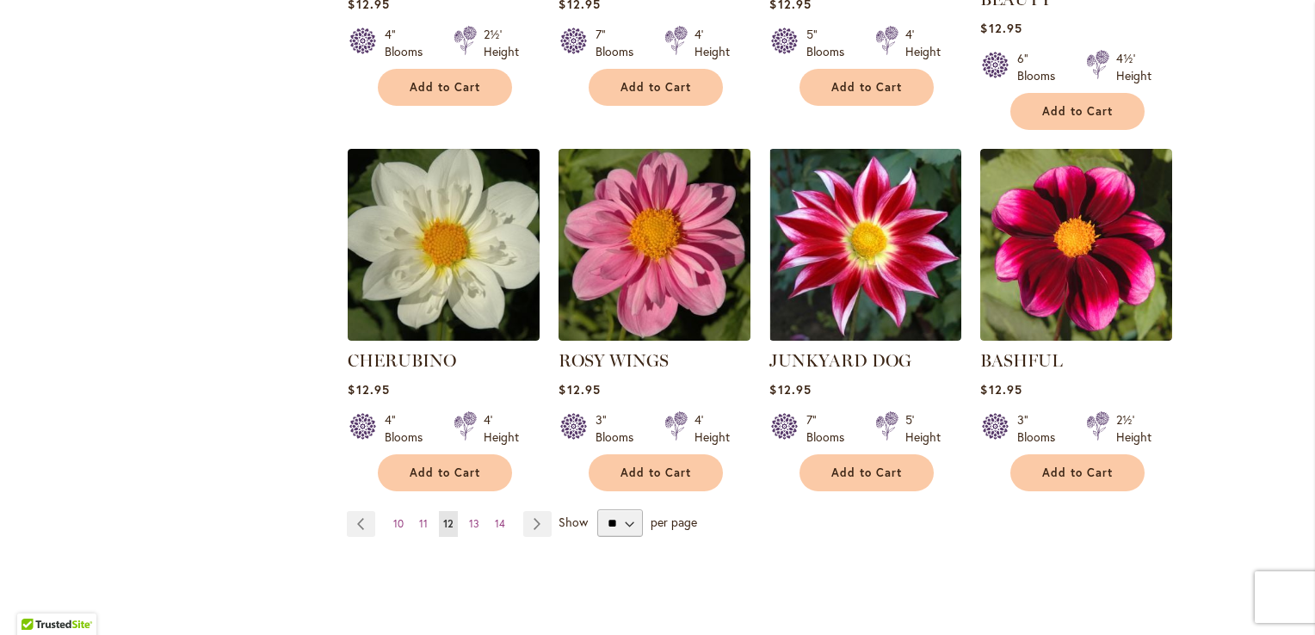
scroll to position [1463, 0]
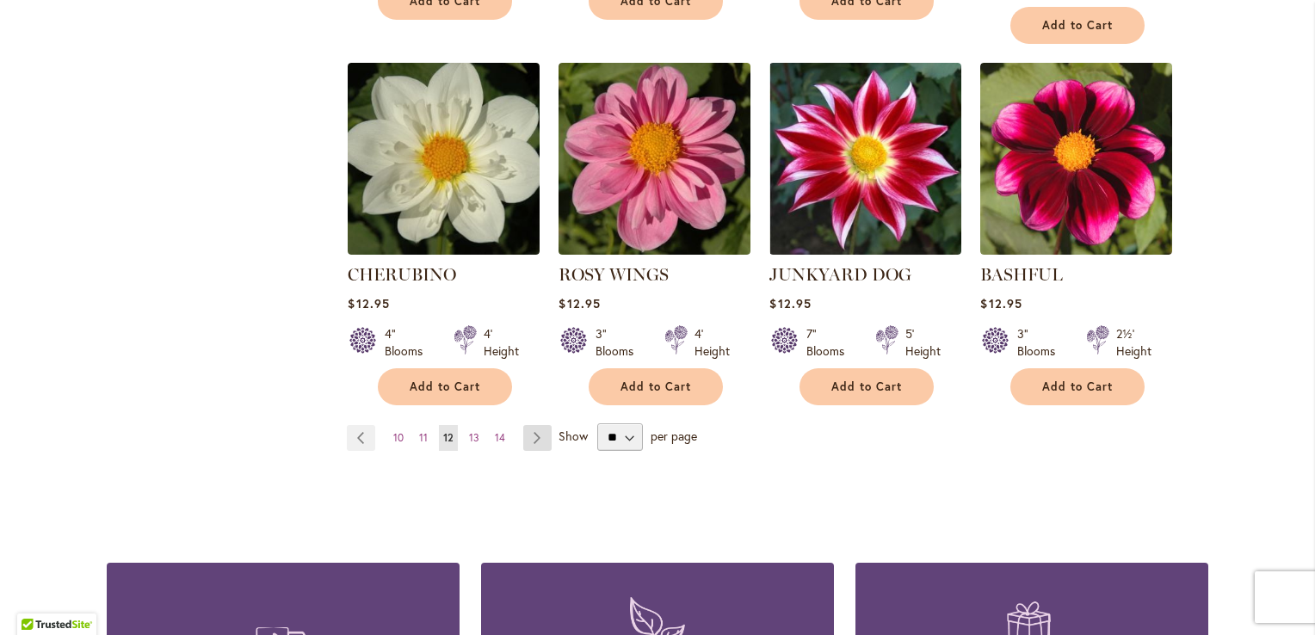
click at [528, 425] on link "Page Next" at bounding box center [537, 438] width 28 height 26
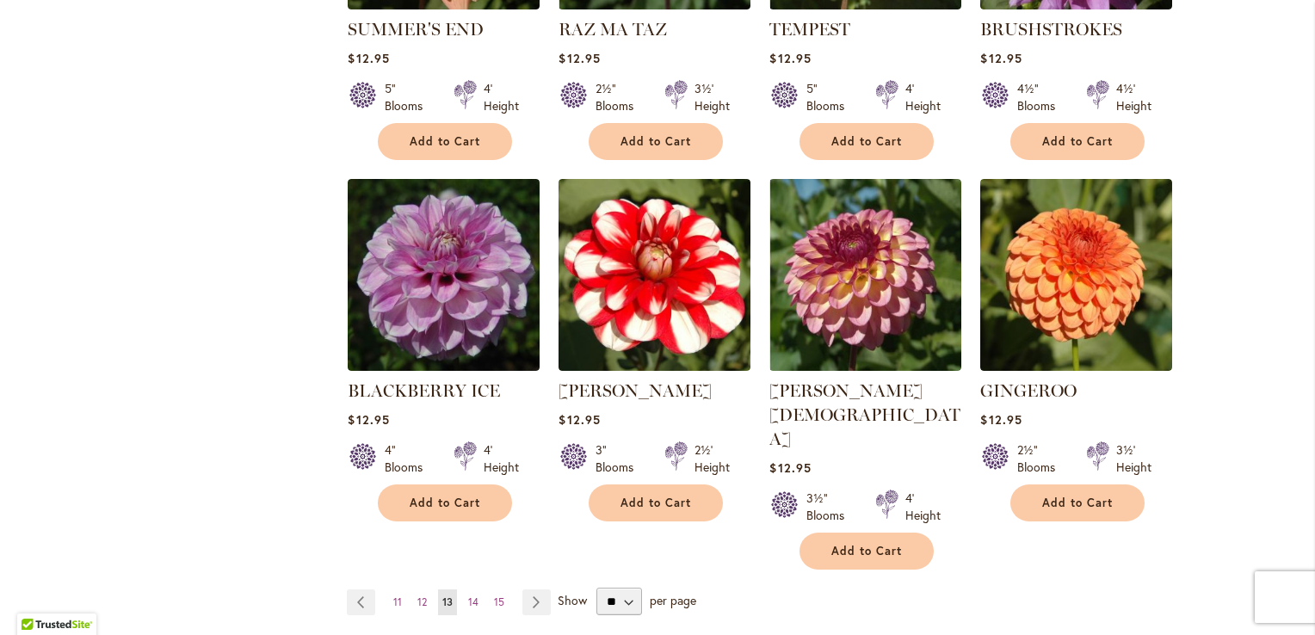
scroll to position [1385, 0]
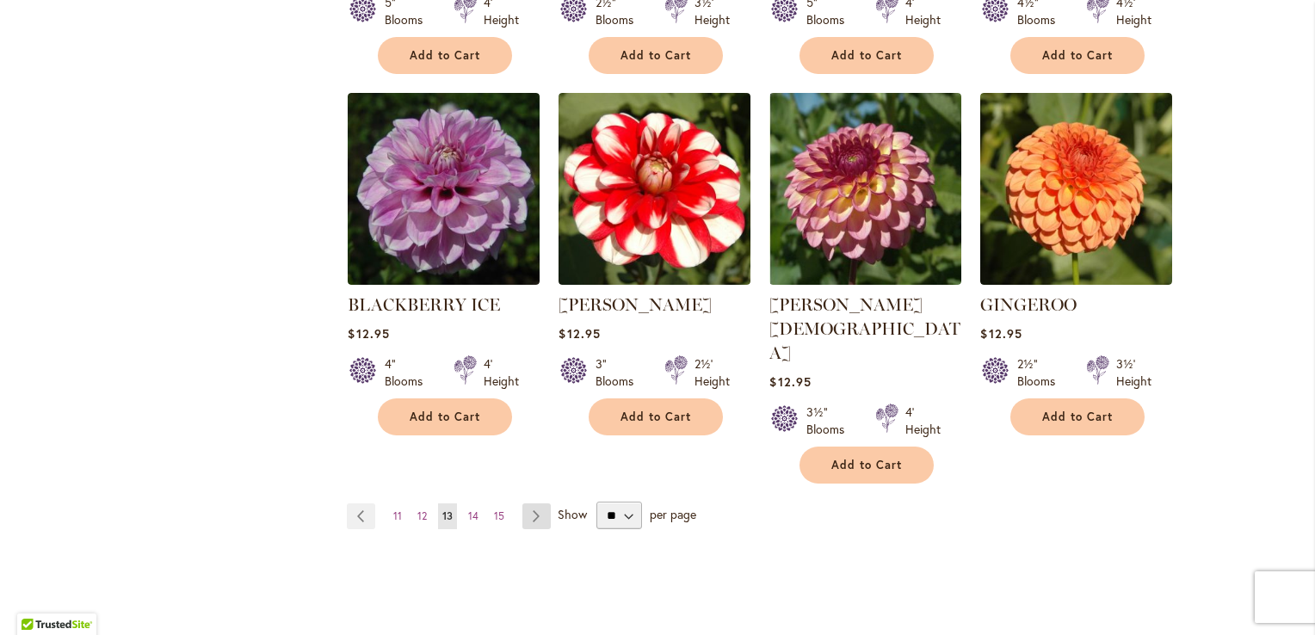
click at [529, 503] on link "Page Next" at bounding box center [536, 516] width 28 height 26
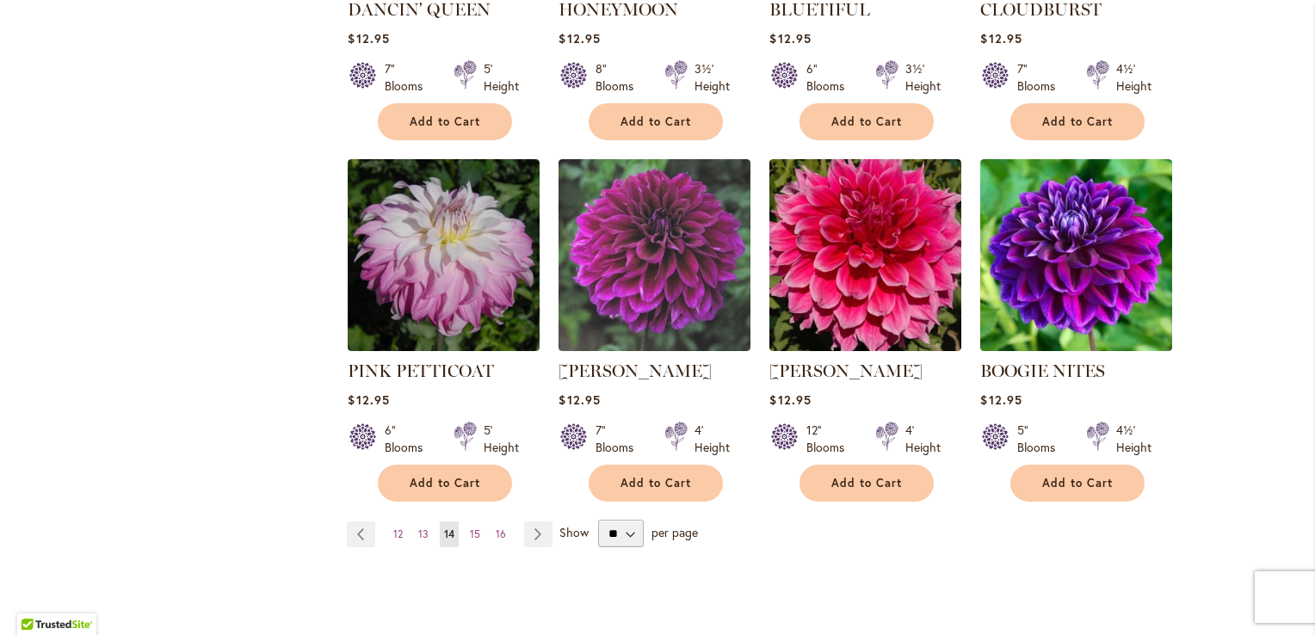
scroll to position [1385, 0]
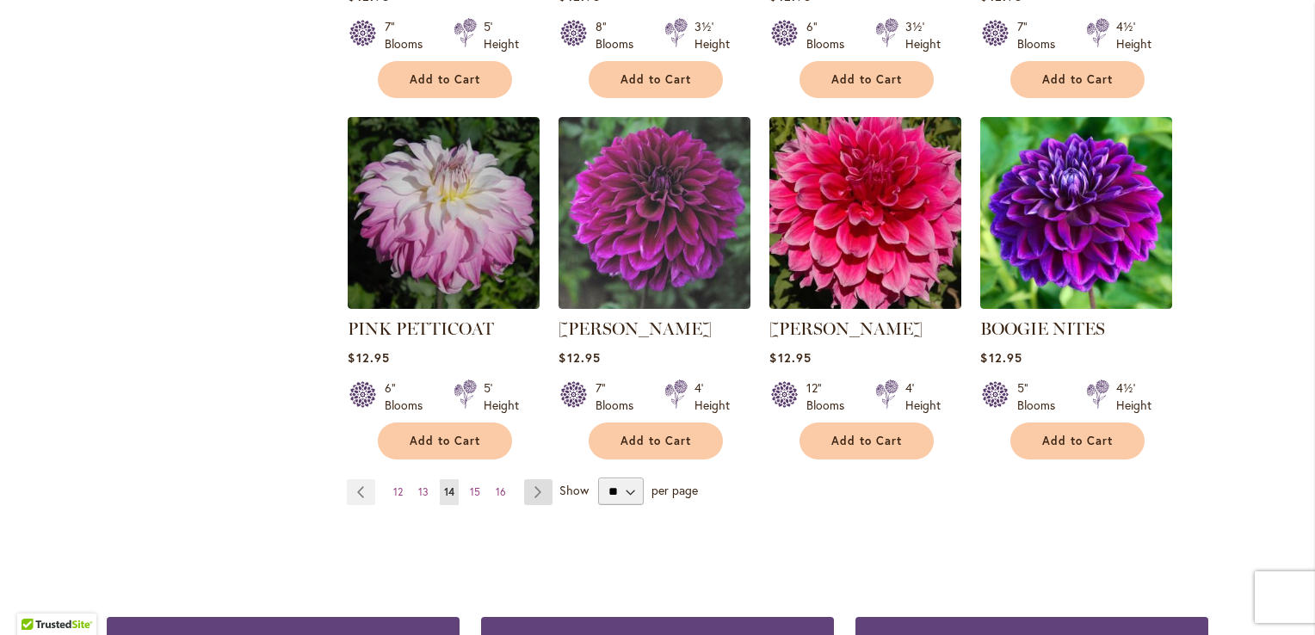
click at [527, 479] on link "Page Next" at bounding box center [538, 492] width 28 height 26
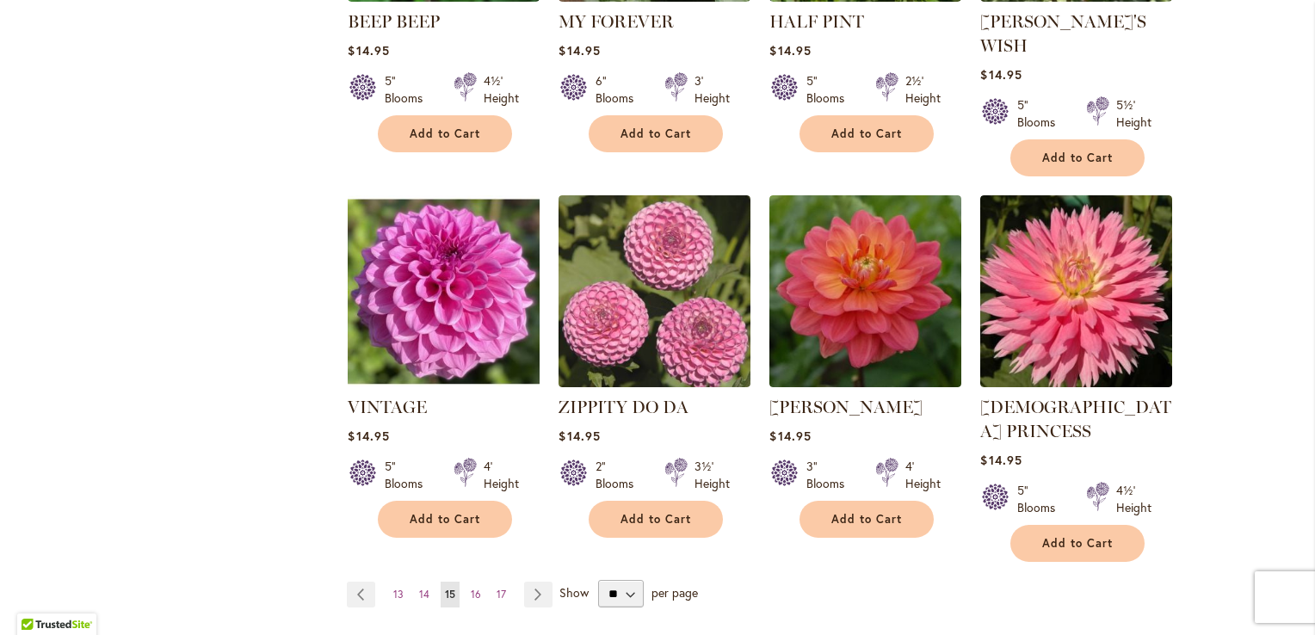
scroll to position [1385, 0]
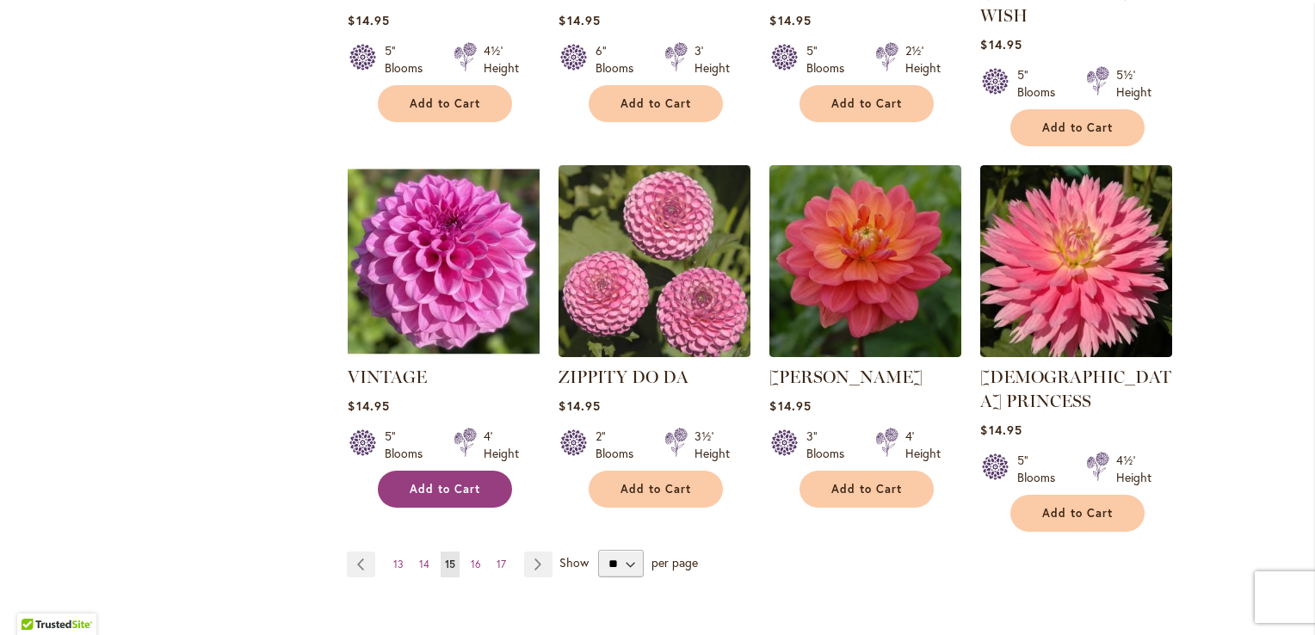
click at [436, 482] on span "Add to Cart" at bounding box center [445, 489] width 71 height 15
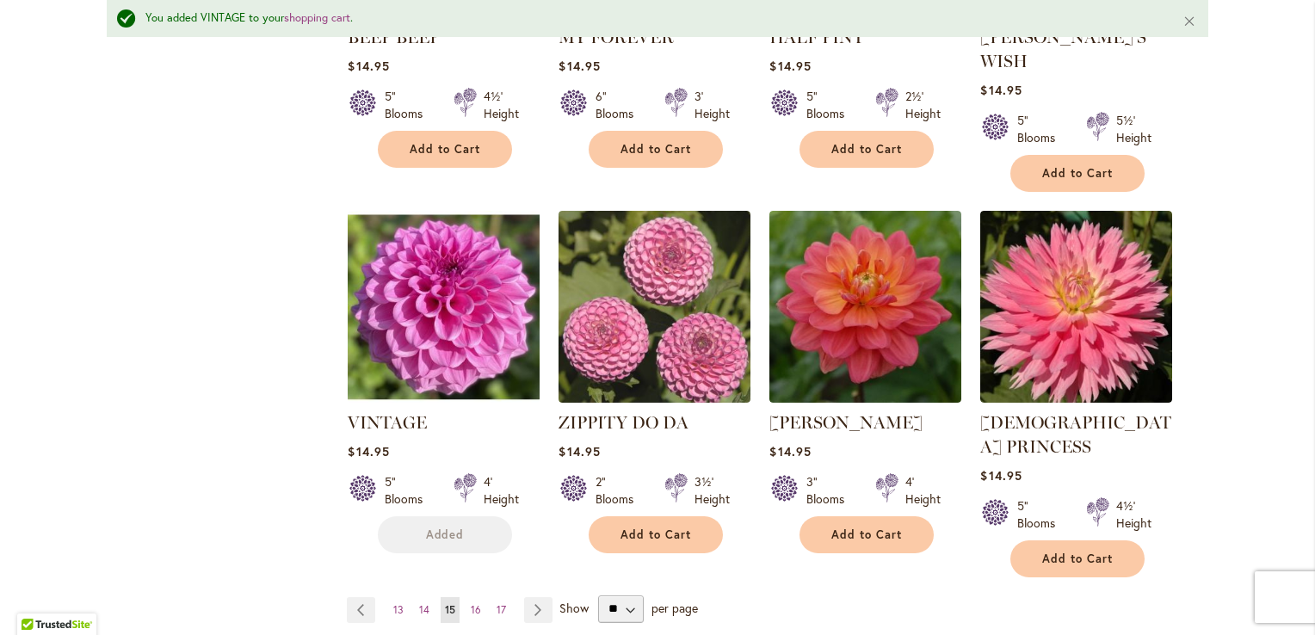
scroll to position [1429, 0]
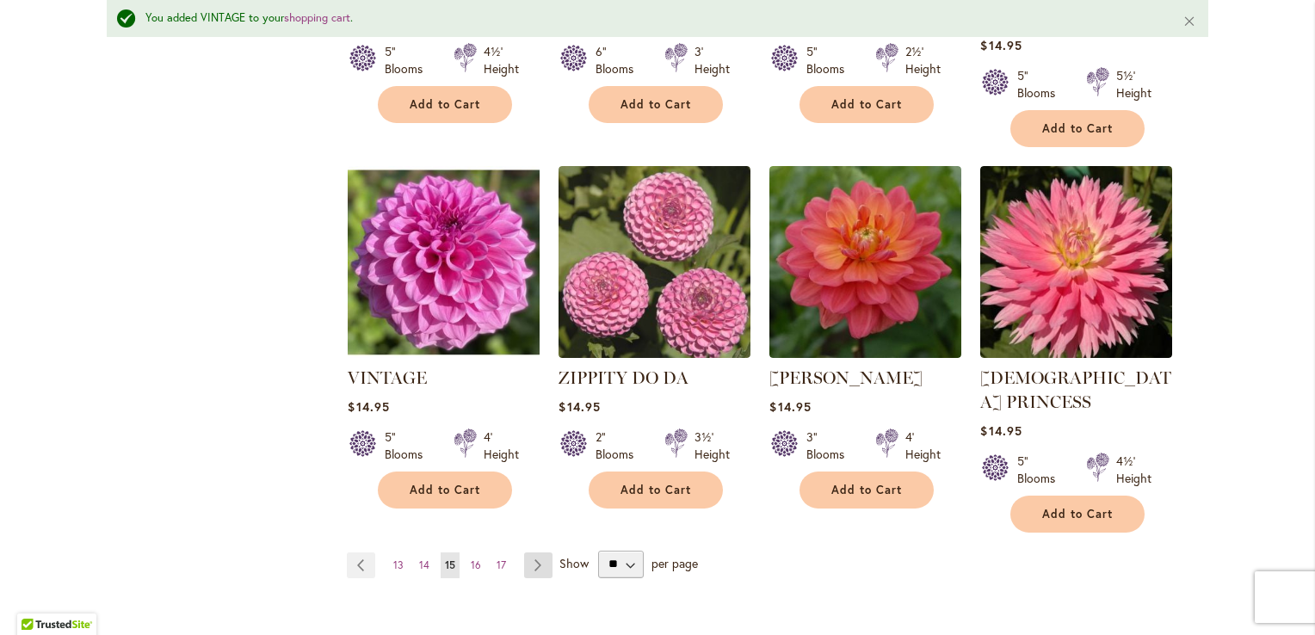
click at [527, 553] on link "Page Next" at bounding box center [538, 566] width 28 height 26
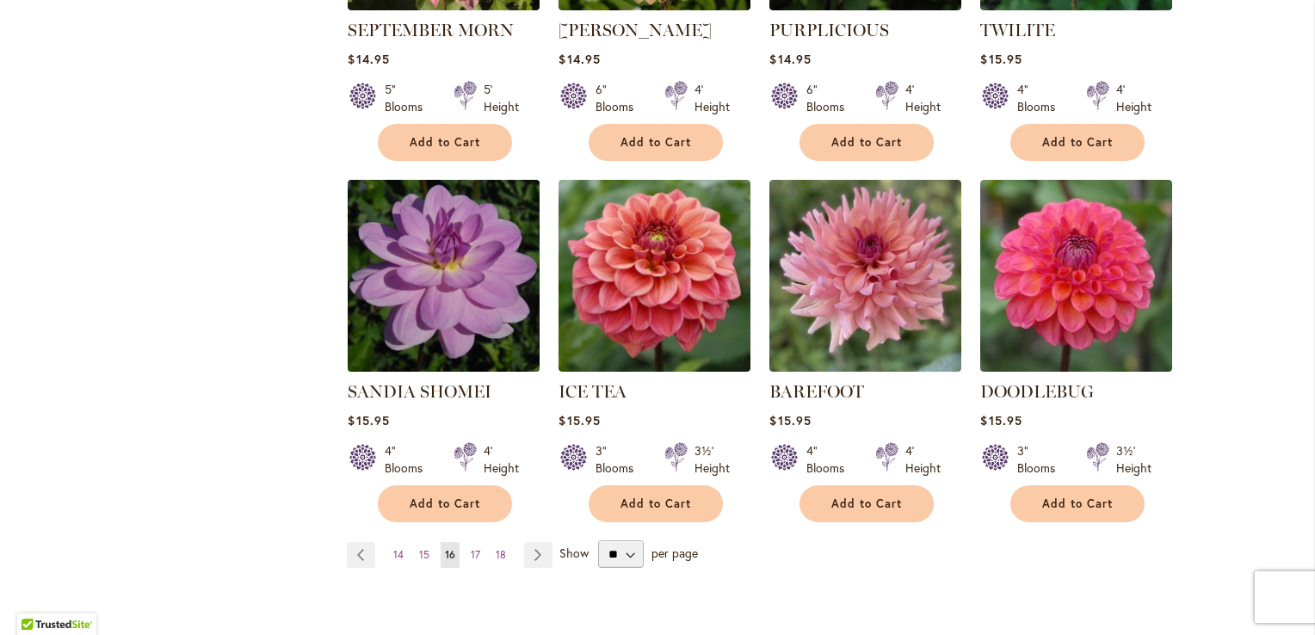
scroll to position [1377, 0]
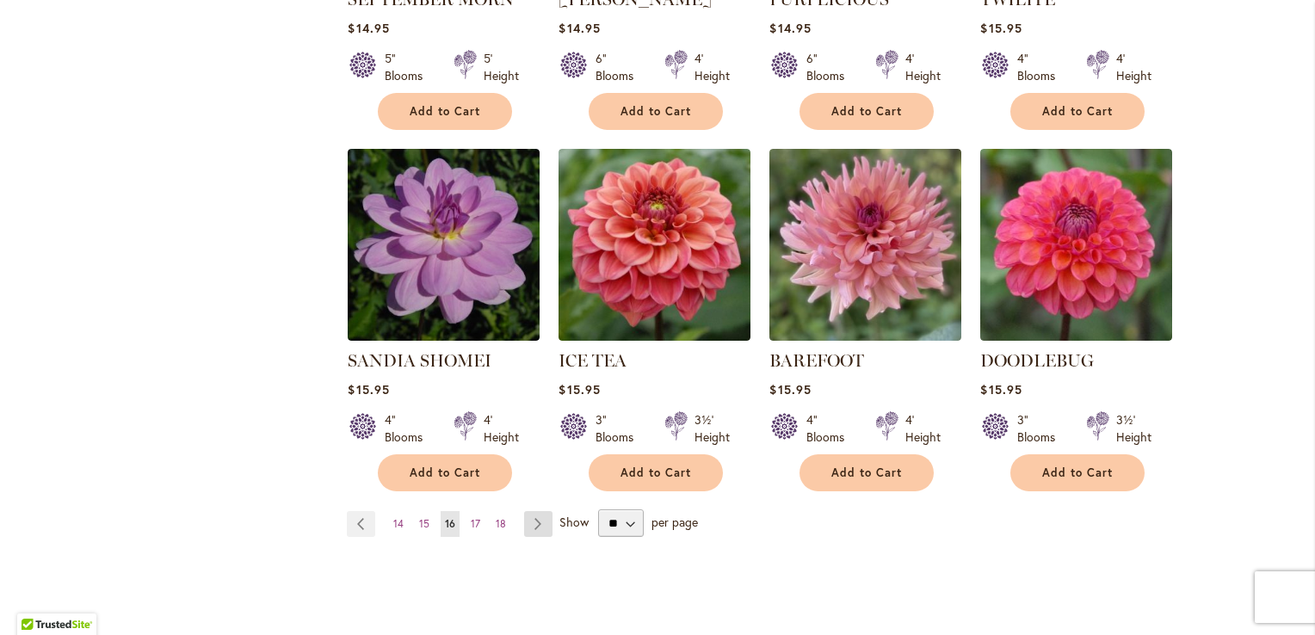
click at [532, 511] on link "Page Next" at bounding box center [538, 524] width 28 height 26
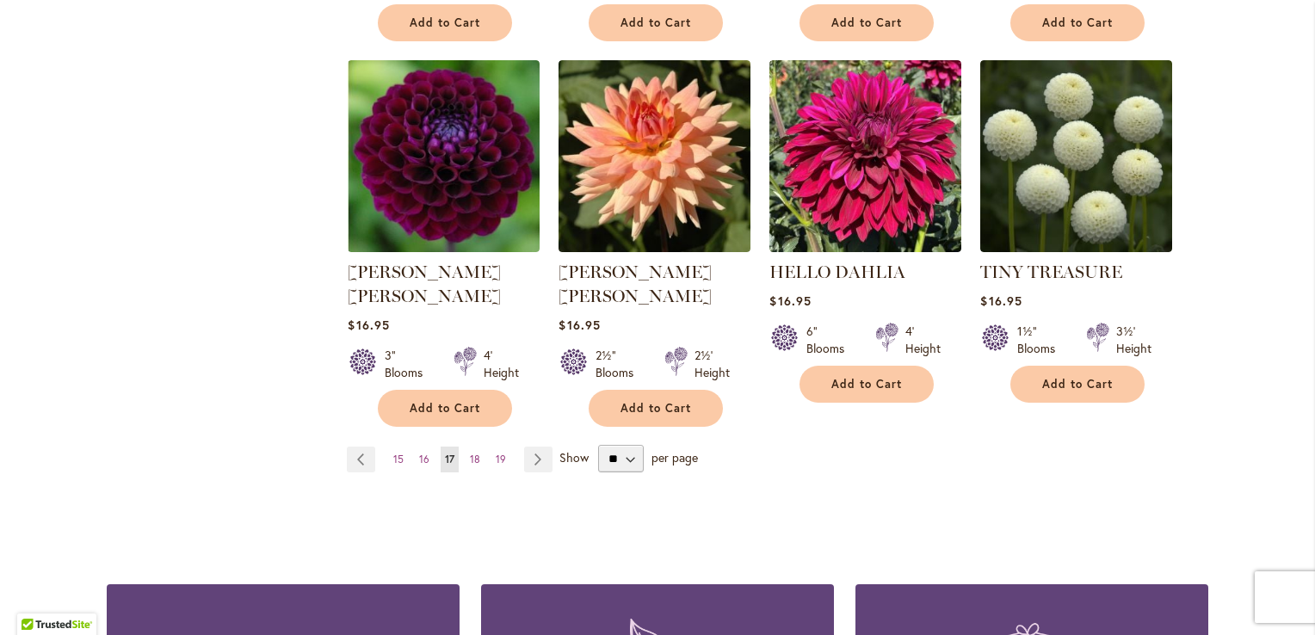
scroll to position [1471, 0]
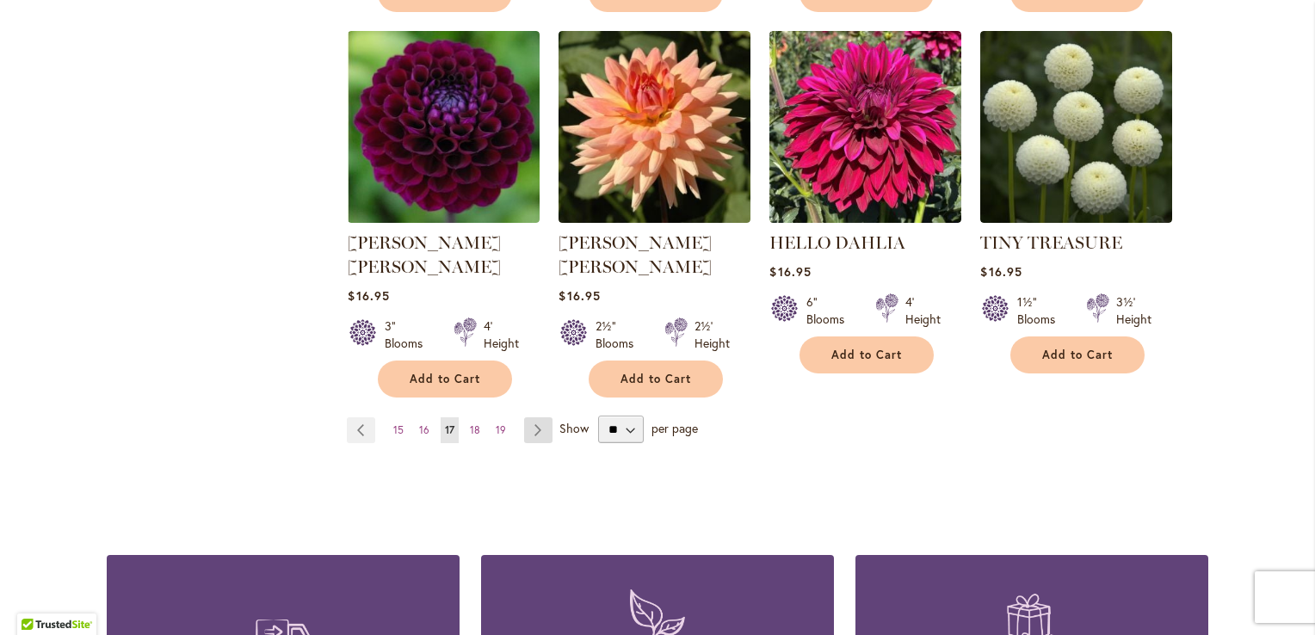
click at [534, 417] on link "Page Next" at bounding box center [538, 430] width 28 height 26
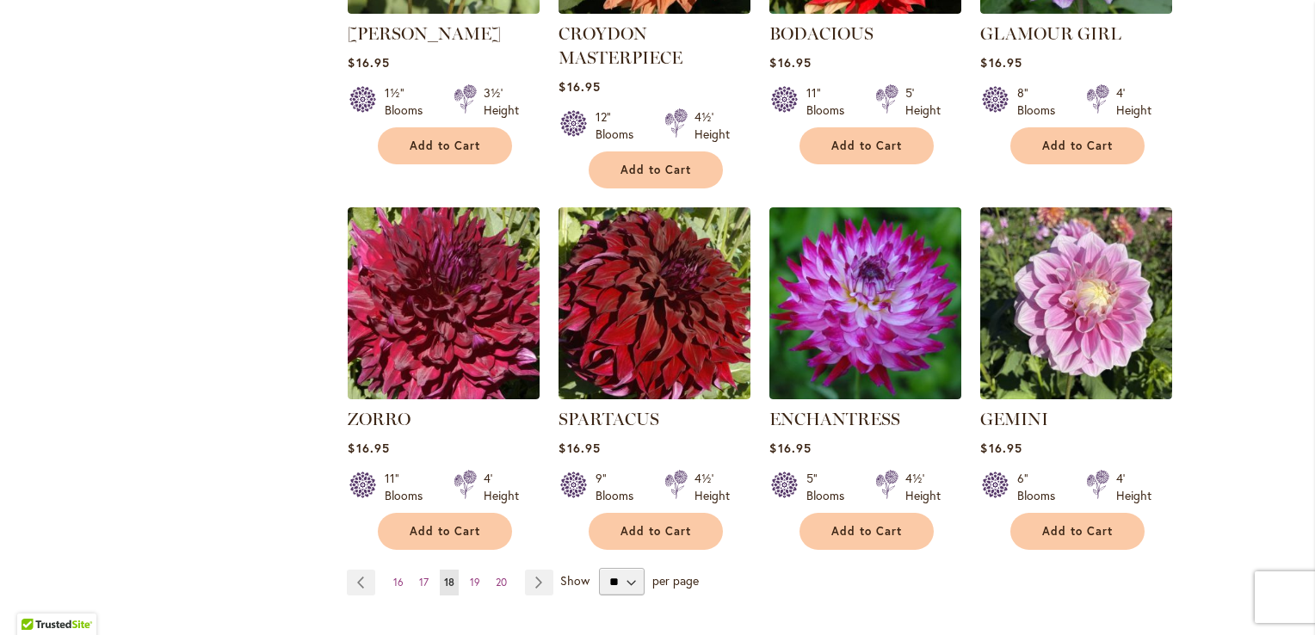
scroll to position [1385, 0]
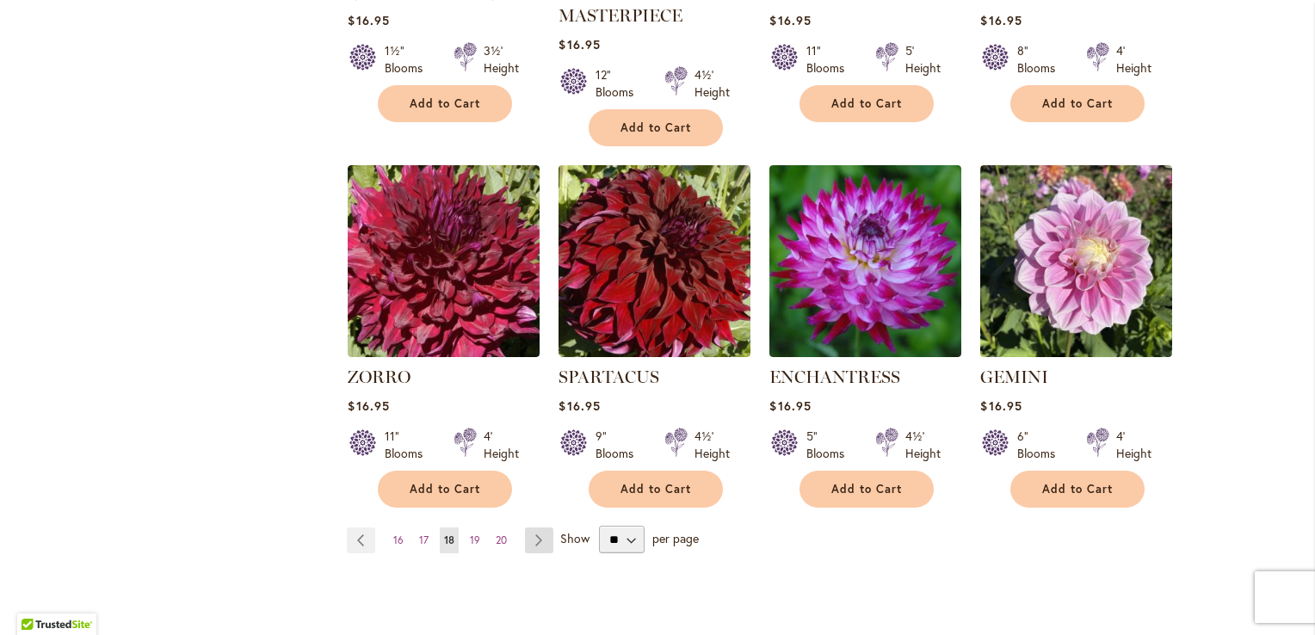
click at [533, 528] on link "Page Next" at bounding box center [539, 541] width 28 height 26
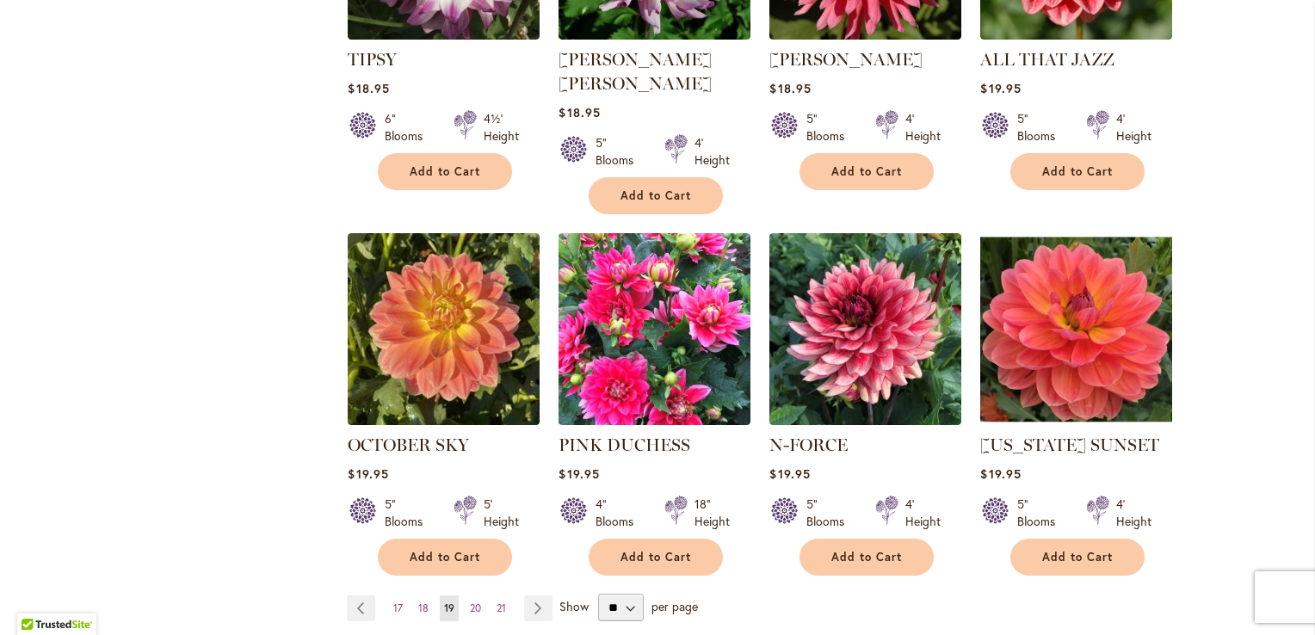
scroll to position [1299, 0]
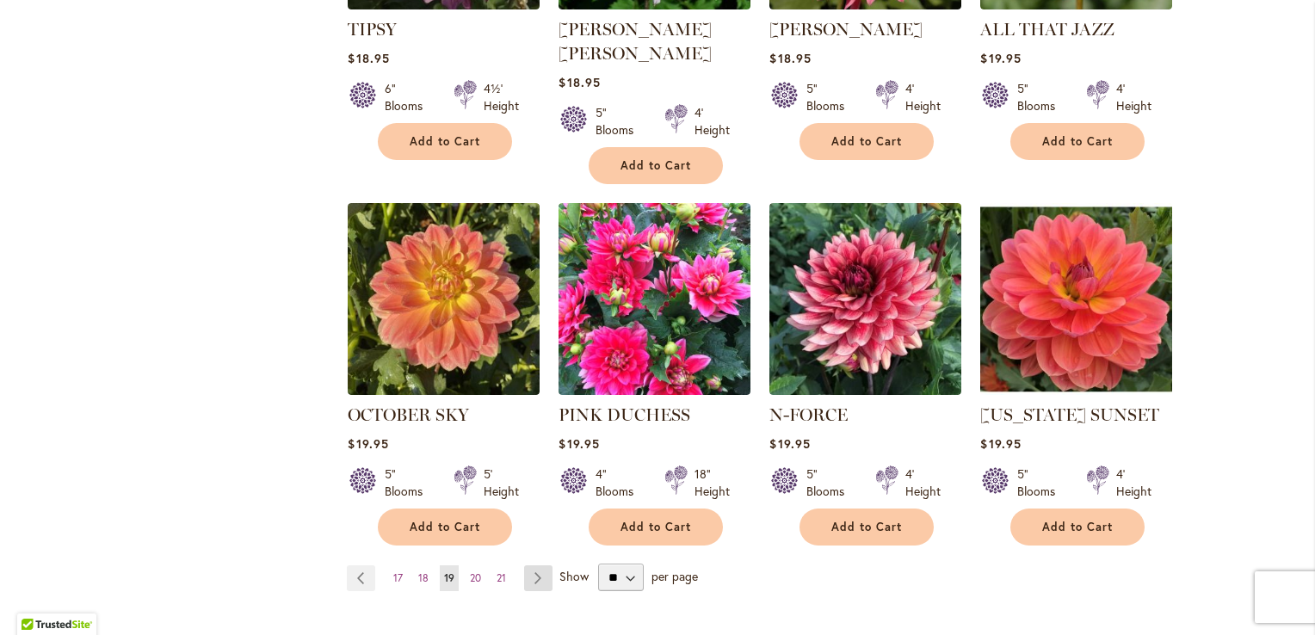
click at [530, 565] on link "Page Next" at bounding box center [538, 578] width 28 height 26
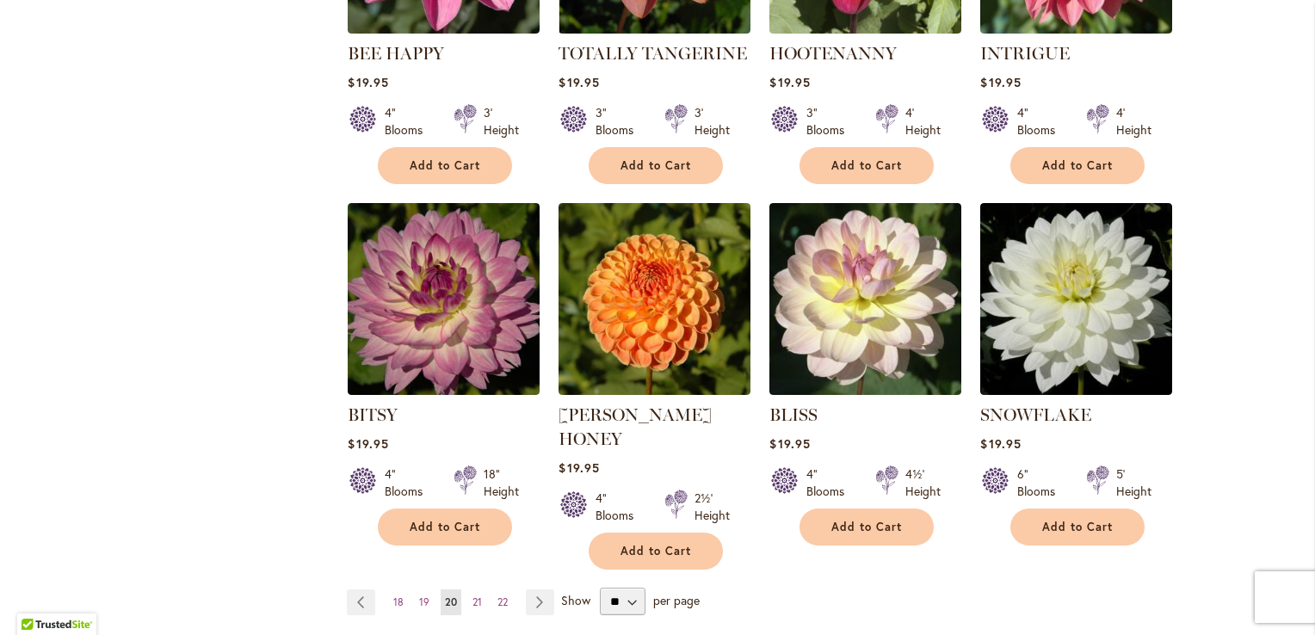
scroll to position [1385, 0]
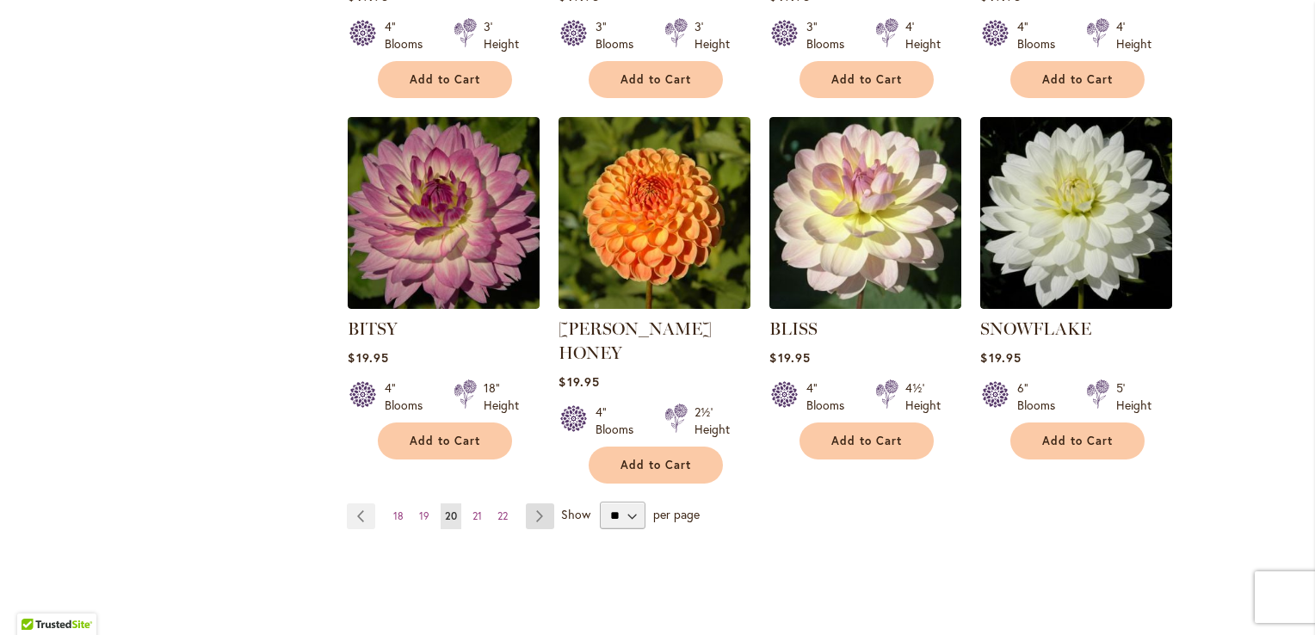
click at [530, 503] on link "Page Next" at bounding box center [540, 516] width 28 height 26
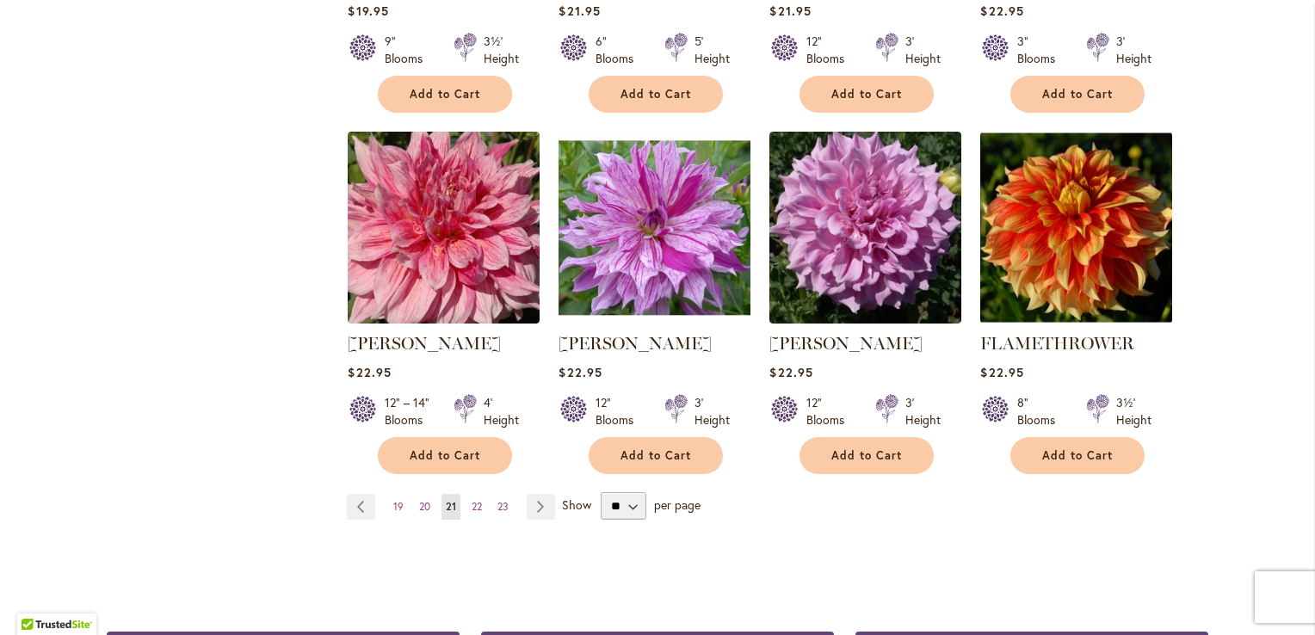
scroll to position [1377, 0]
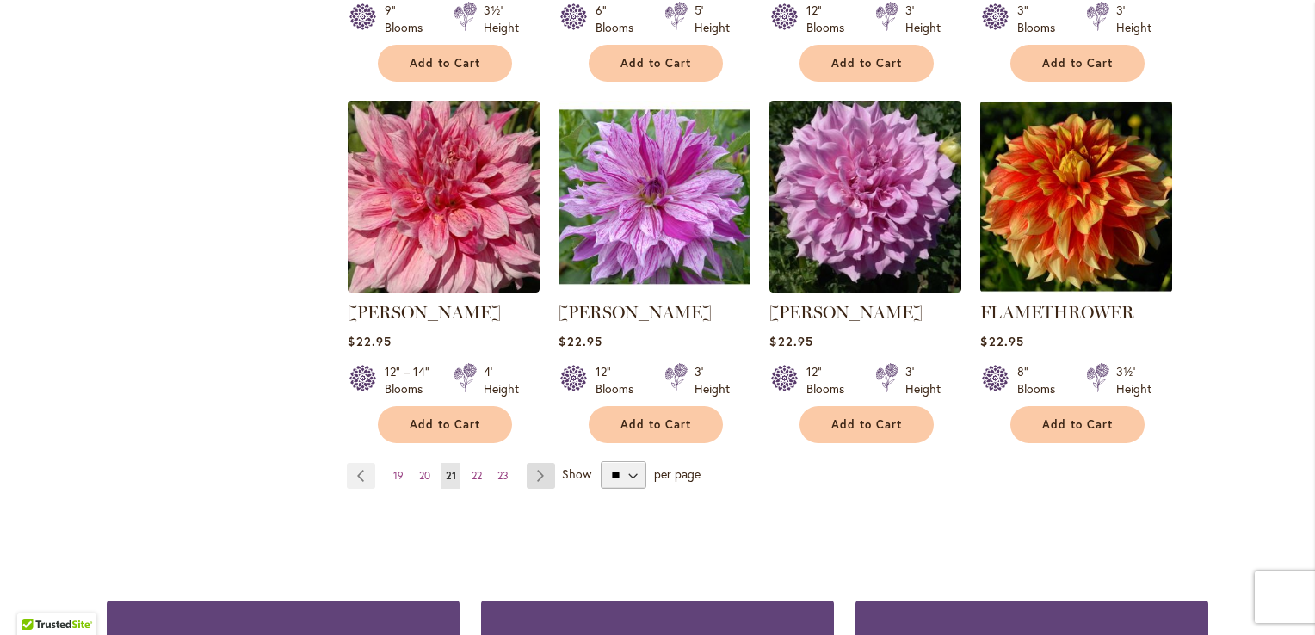
click at [534, 474] on link "Page Next" at bounding box center [541, 476] width 28 height 26
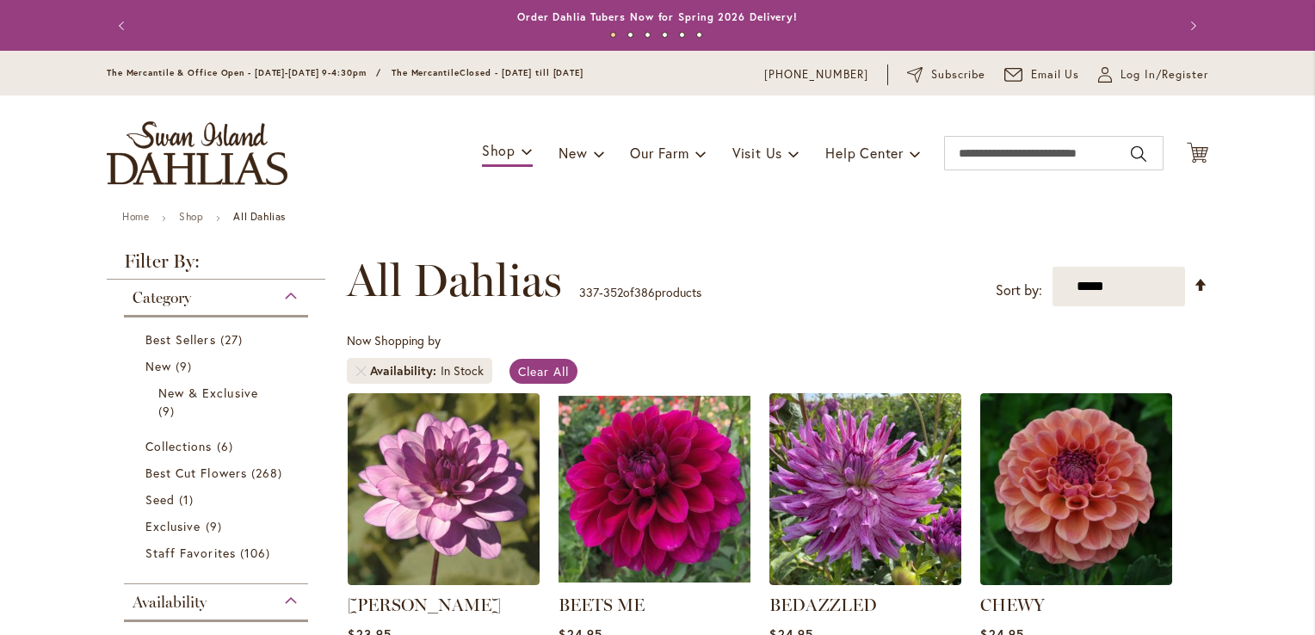
scroll to position [266, 0]
